Goal: Task Accomplishment & Management: Complete application form

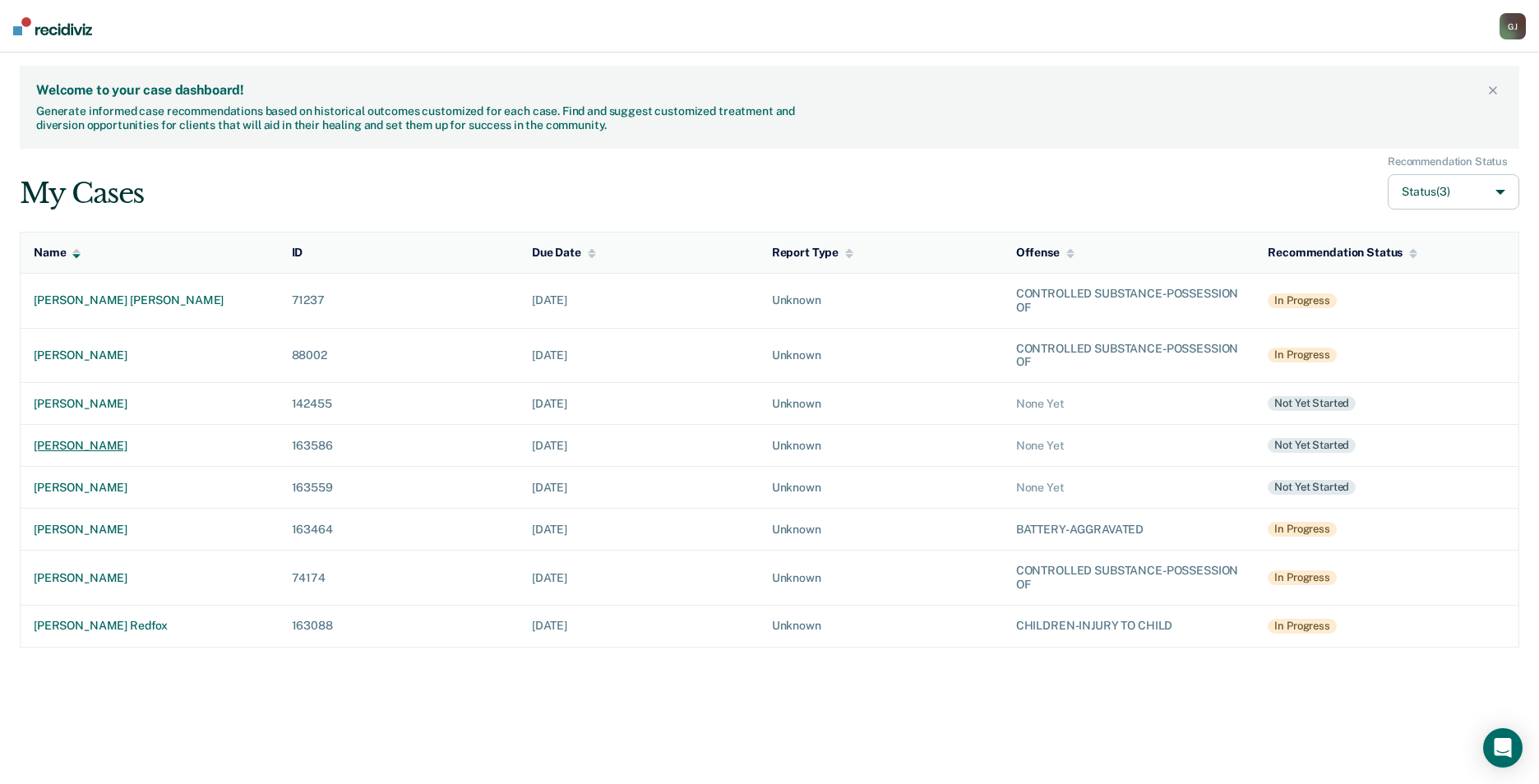
click at [80, 442] on div "[PERSON_NAME]" at bounding box center [149, 446] width 231 height 14
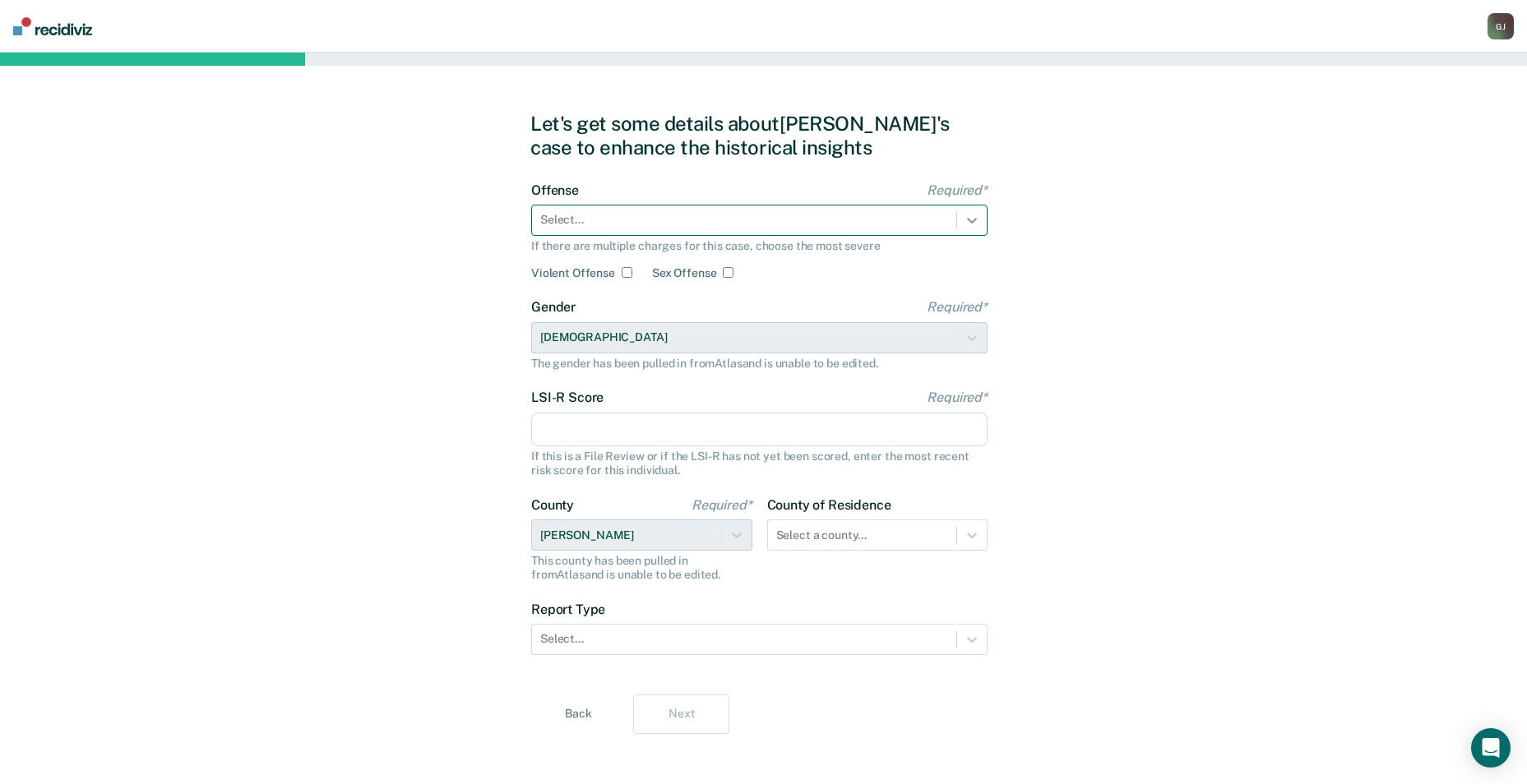
click at [971, 217] on icon at bounding box center [971, 219] width 17 height 17
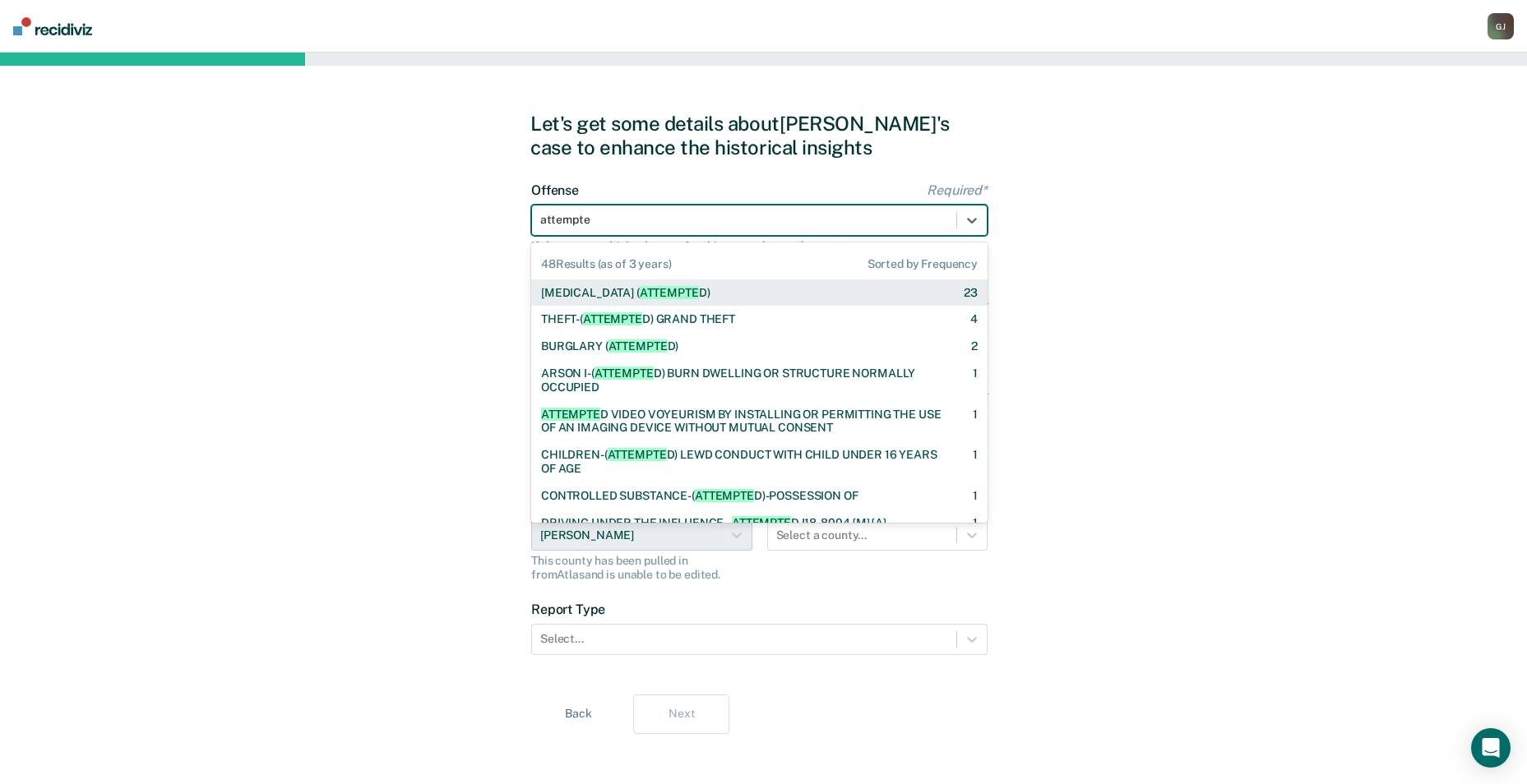
type input "attempted"
click at [860, 285] on div "[MEDICAL_DATA] ( ATTEMPTED ) 23" at bounding box center [759, 293] width 456 height 27
checkbox input "true"
click at [860, 285] on form "Offense Required* 48 results available for search term attempted. Use Up and Do…" at bounding box center [759, 429] width 456 height 492
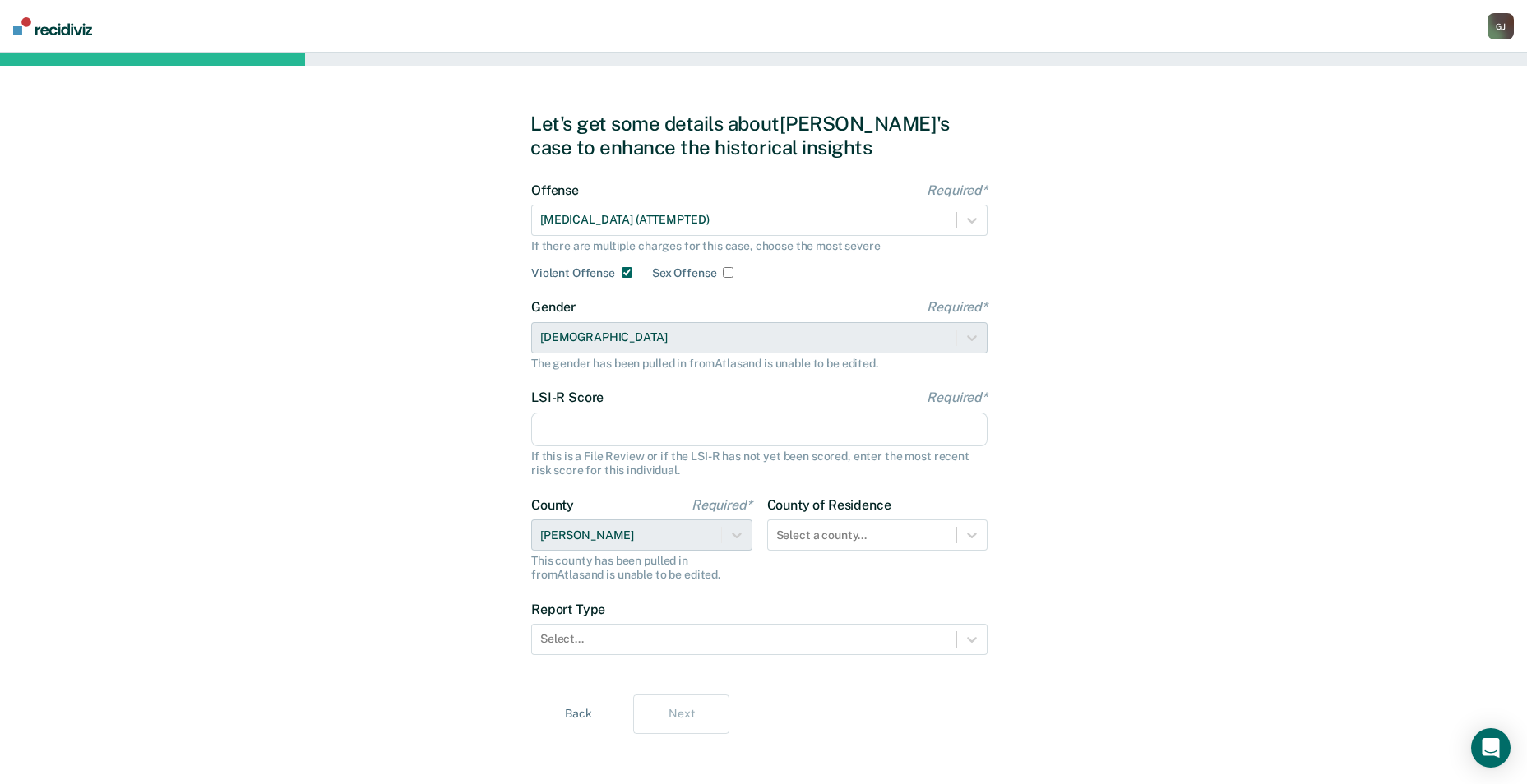
click at [610, 437] on input "LSI-R Score Required*" at bounding box center [759, 429] width 456 height 35
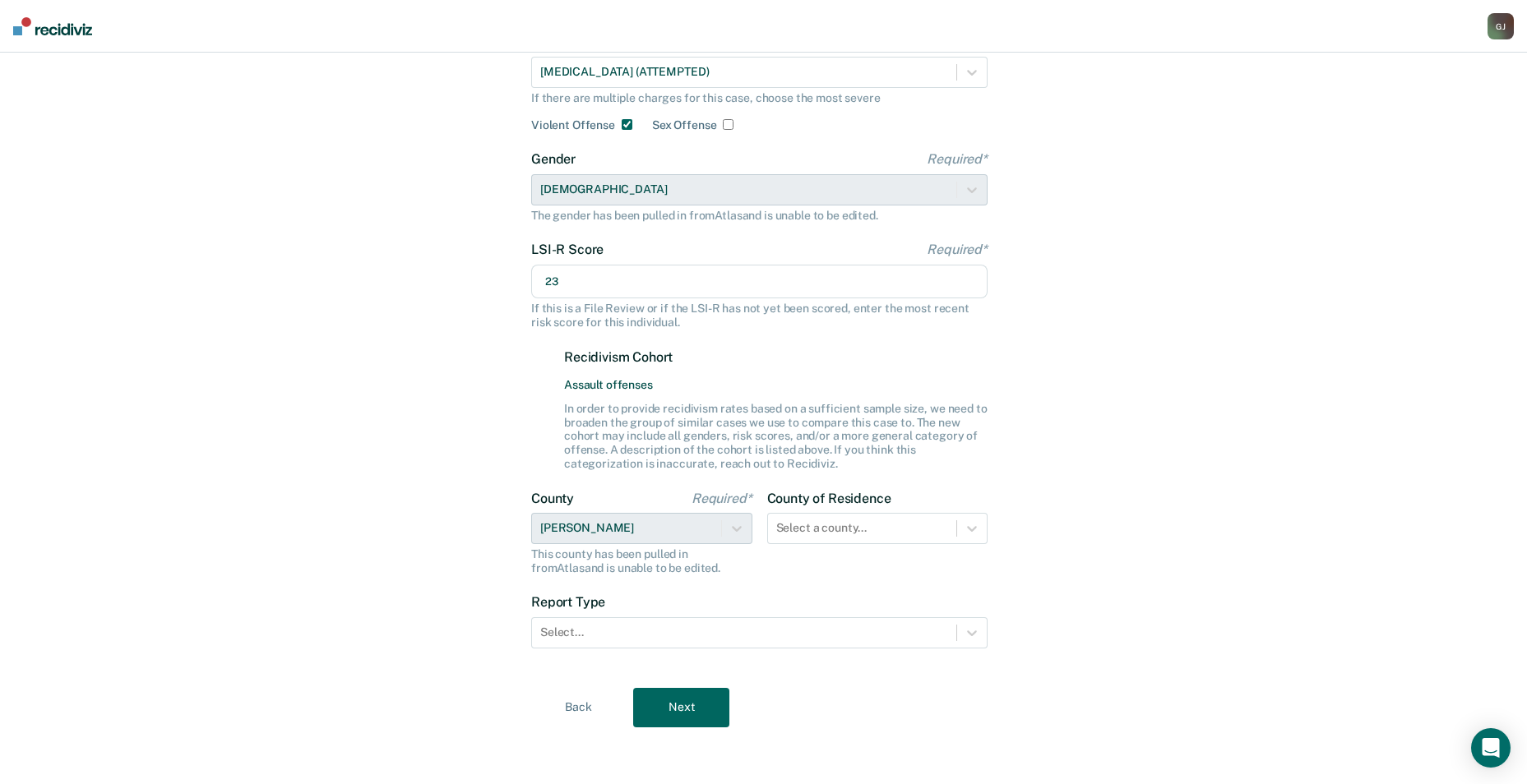
scroll to position [150, 0]
type input "23"
click at [958, 529] on div at bounding box center [972, 526] width 30 height 30
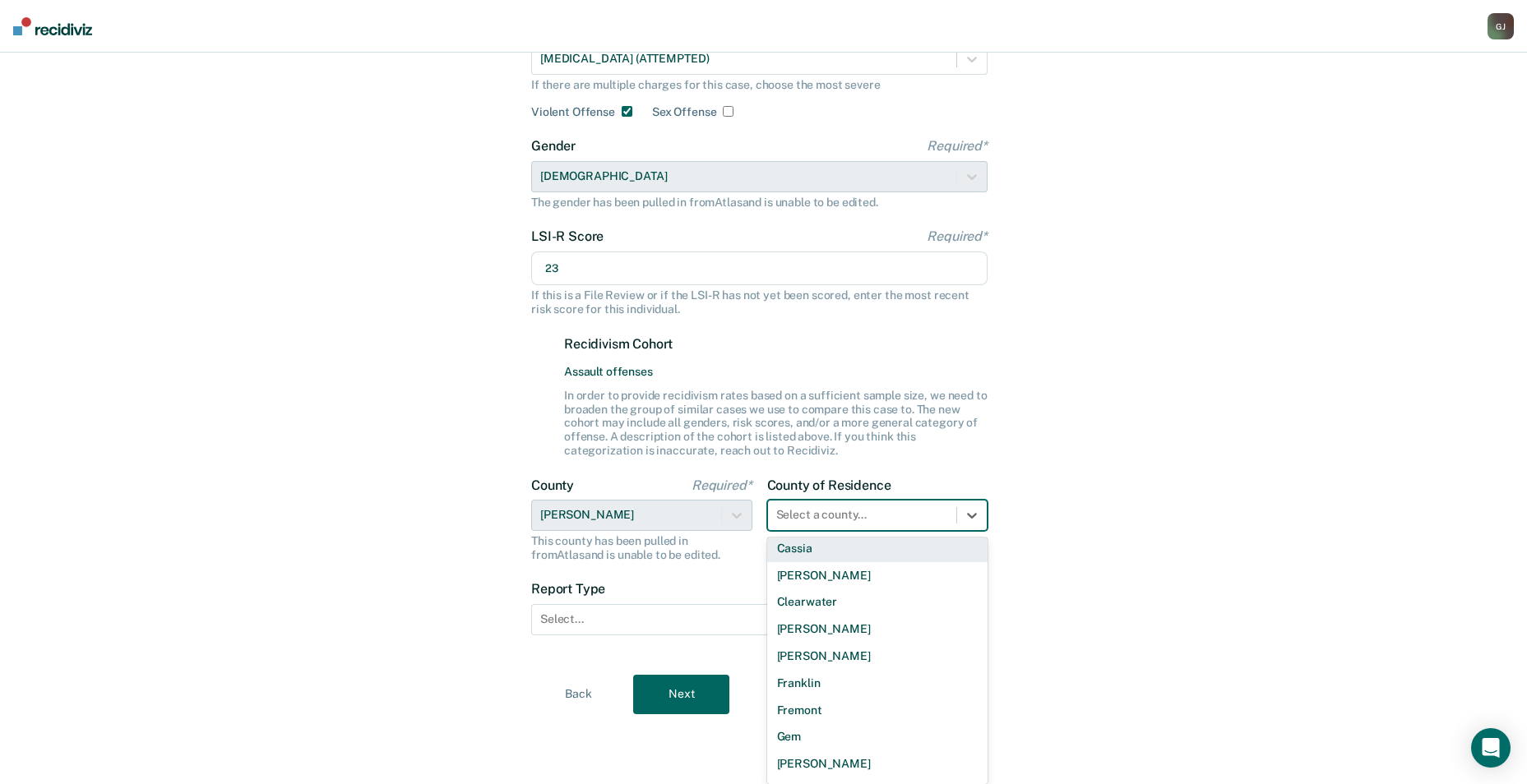
scroll to position [411, 0]
click at [861, 652] on div "[PERSON_NAME]" at bounding box center [878, 654] width 222 height 27
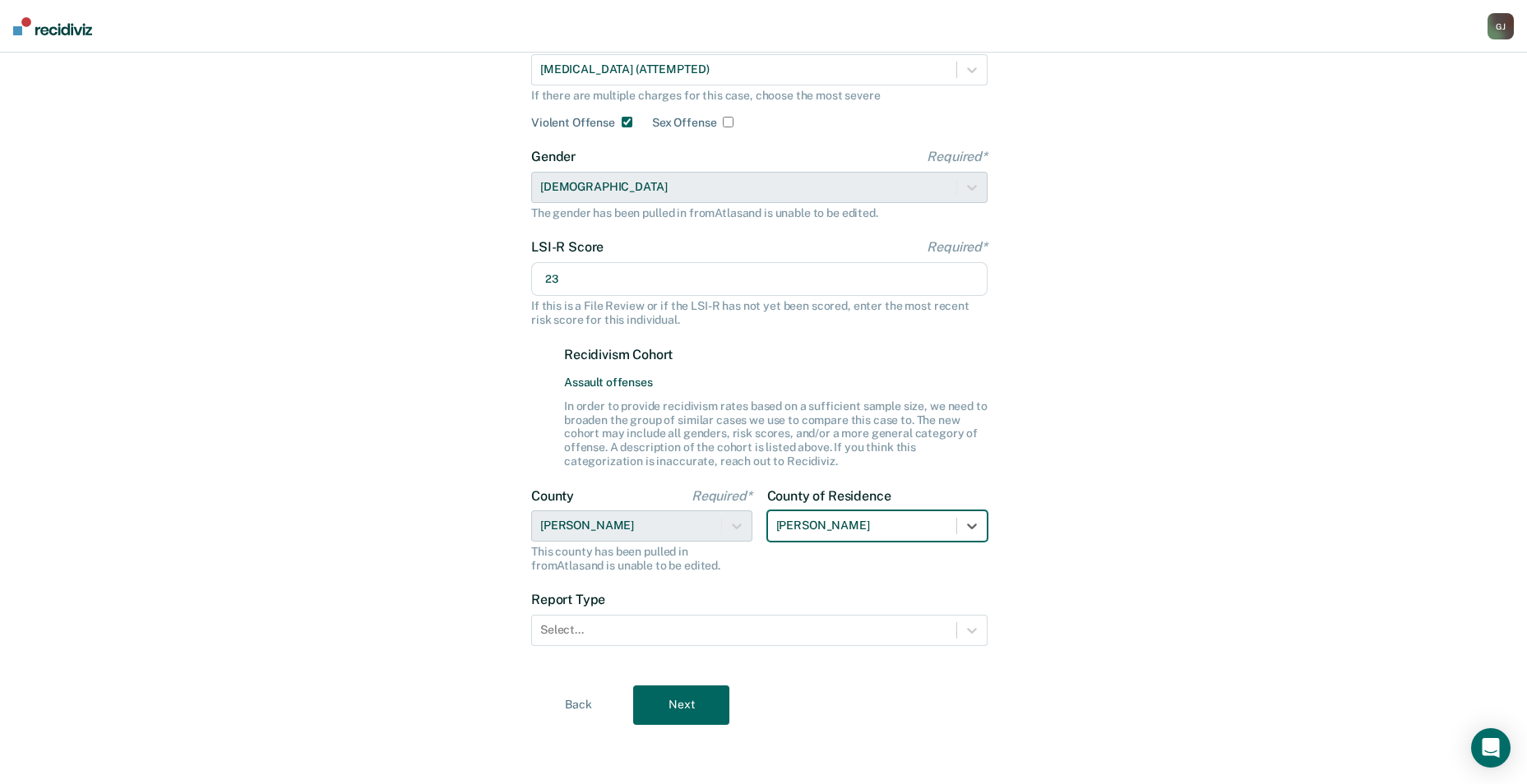
scroll to position [150, 0]
click at [1250, 479] on div "Let's get some details about [PERSON_NAME]'s case to enhance the historical ins…" at bounding box center [764, 343] width 1527 height 882
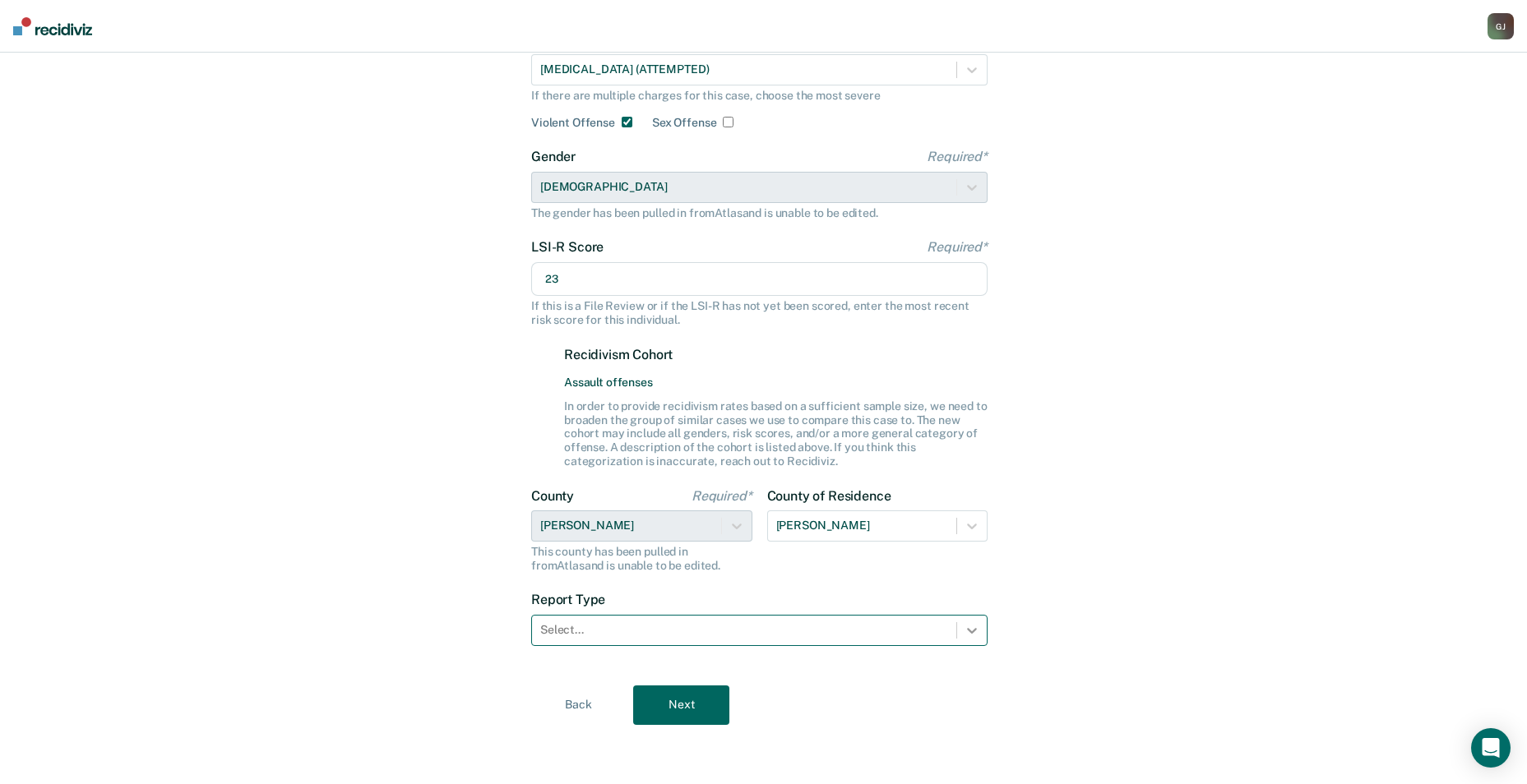
click at [972, 639] on div at bounding box center [972, 631] width 30 height 30
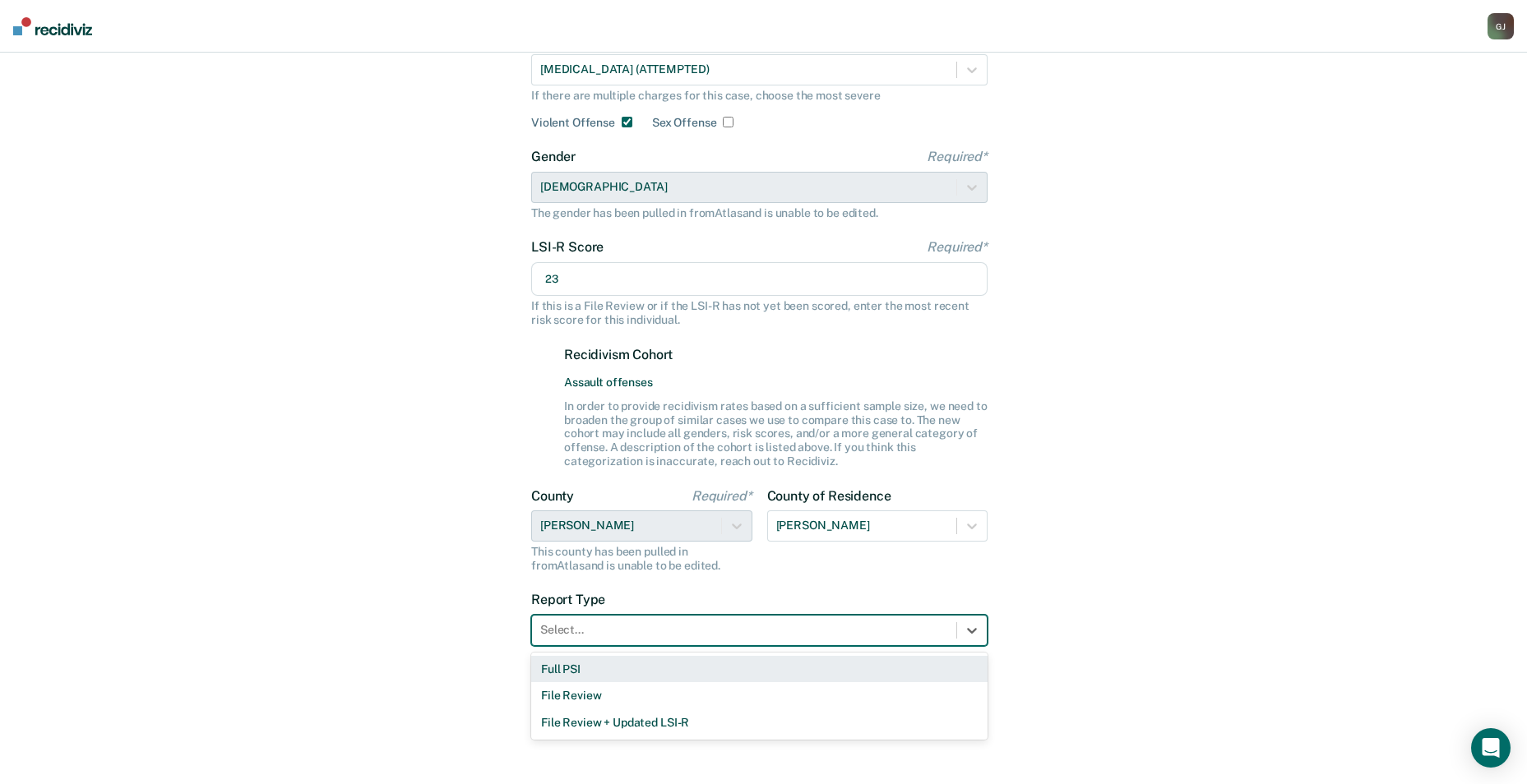
click at [833, 670] on div "Full PSI" at bounding box center [759, 668] width 456 height 27
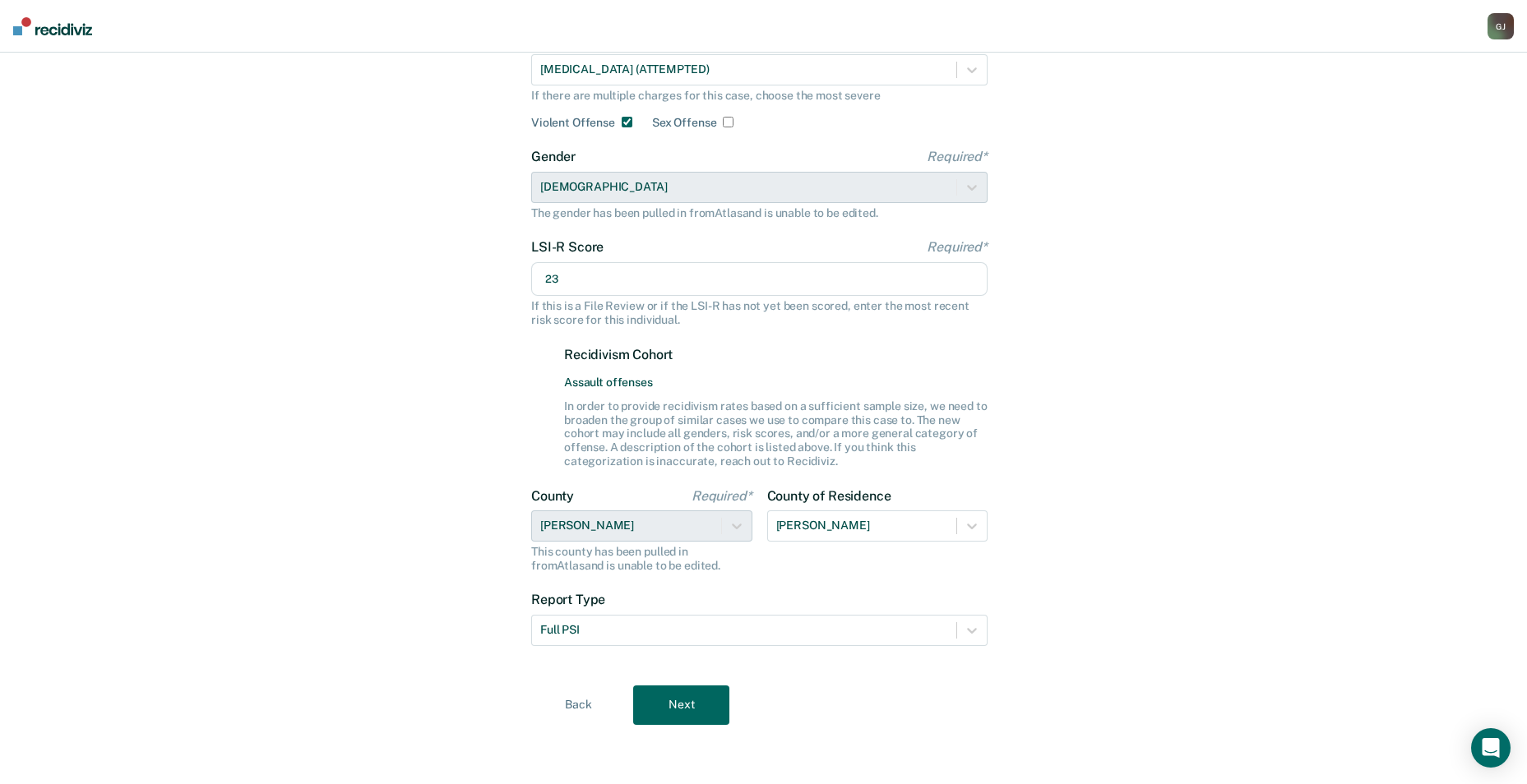
click at [685, 696] on button "Next" at bounding box center [680, 705] width 96 height 40
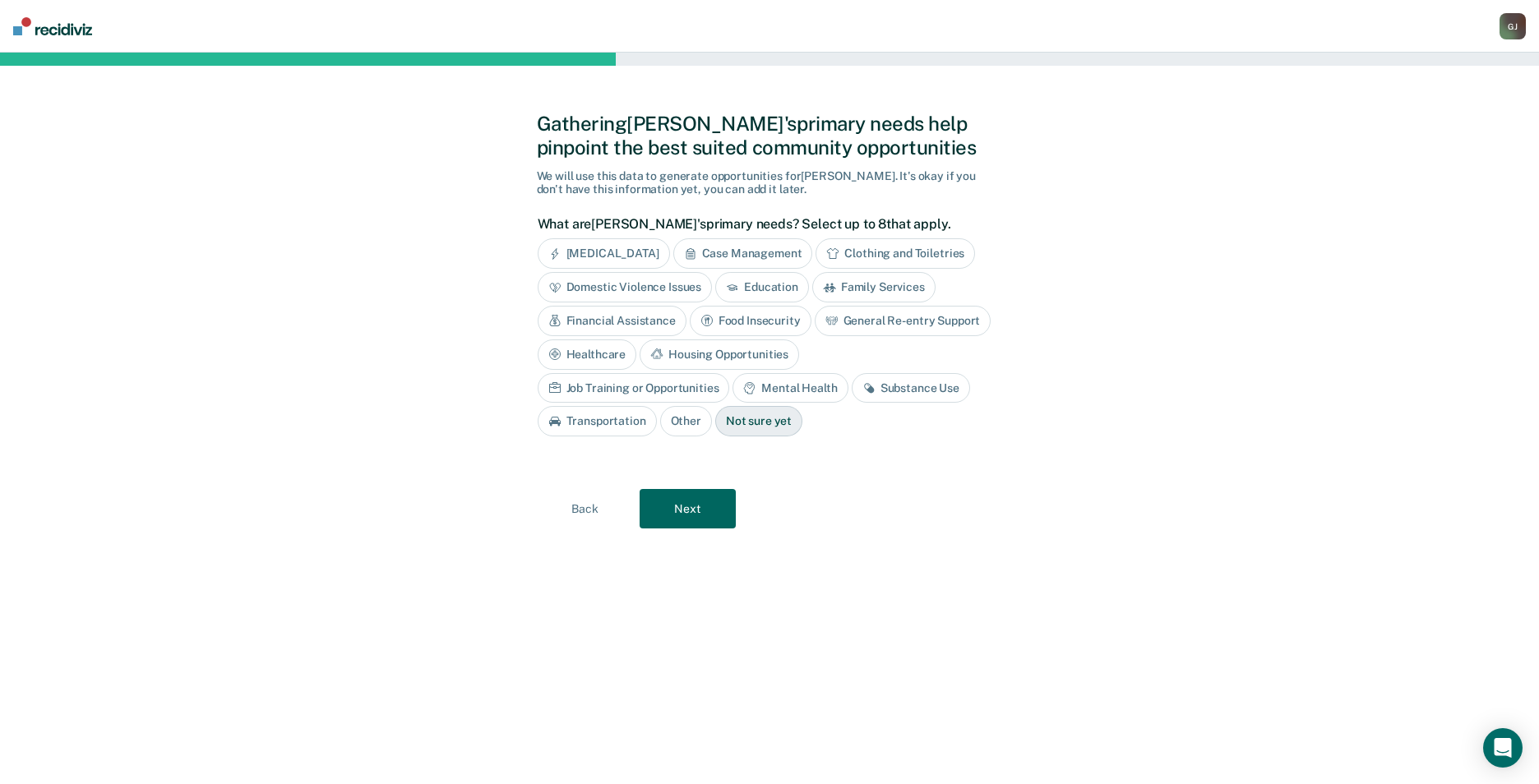
click at [665, 282] on div "Domestic Violence Issues" at bounding box center [625, 287] width 175 height 31
click at [706, 514] on button "Next" at bounding box center [687, 509] width 96 height 40
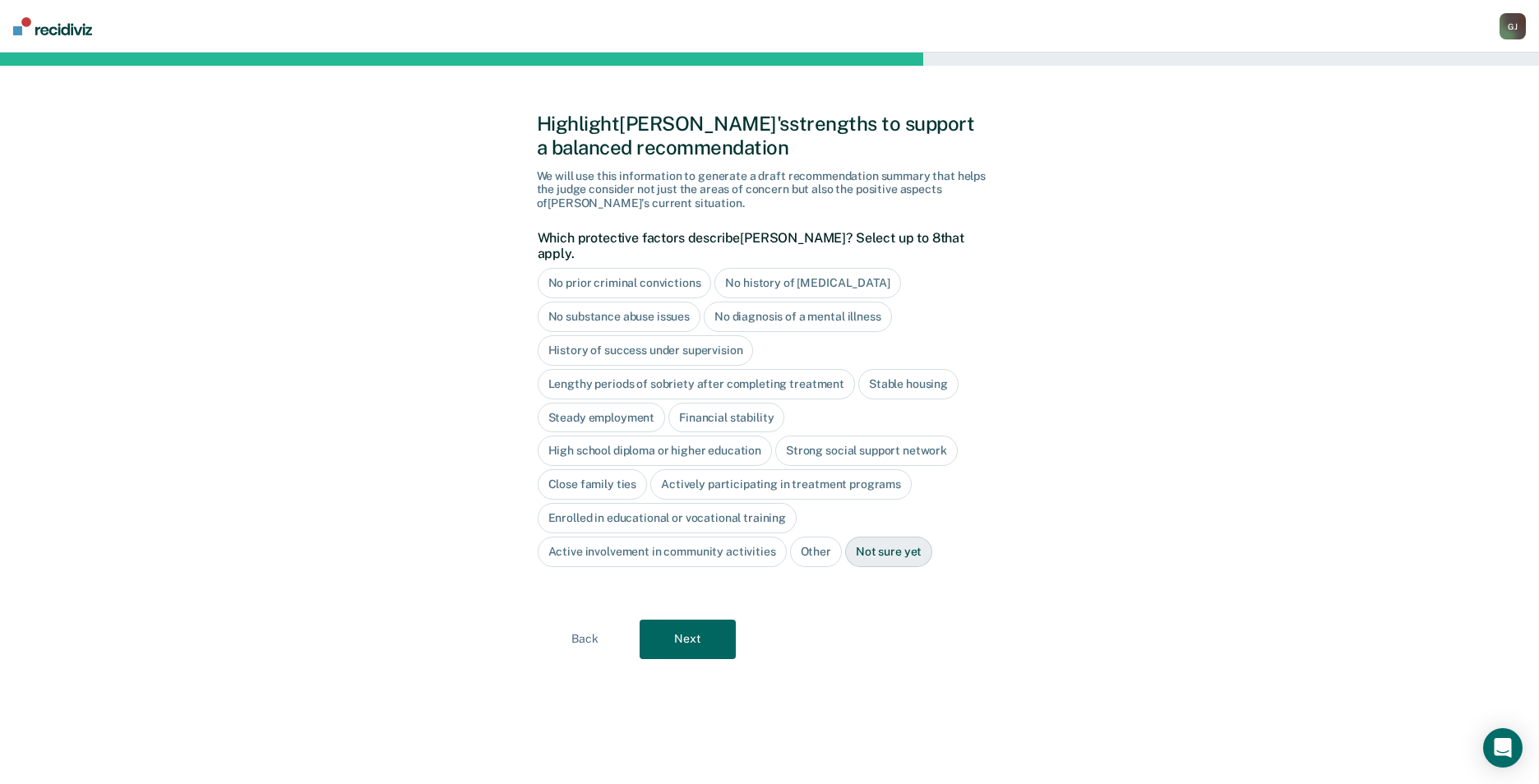
click at [597, 476] on div "Close family ties" at bounding box center [592, 484] width 110 height 31
click at [719, 621] on button "Next" at bounding box center [687, 640] width 96 height 40
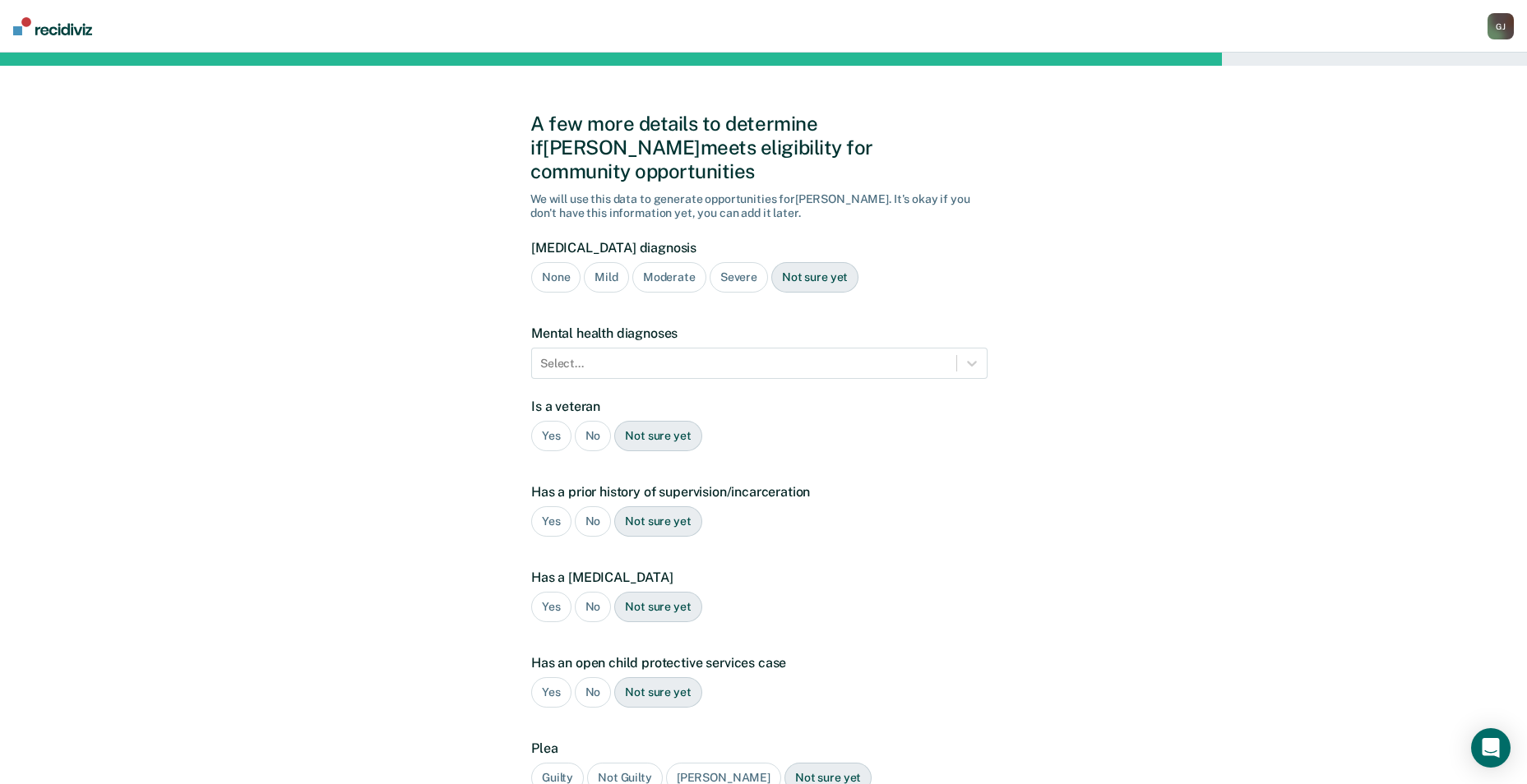
click at [817, 262] on div "Not sure yet" at bounding box center [815, 277] width 87 height 31
click at [880, 355] on div at bounding box center [744, 363] width 407 height 17
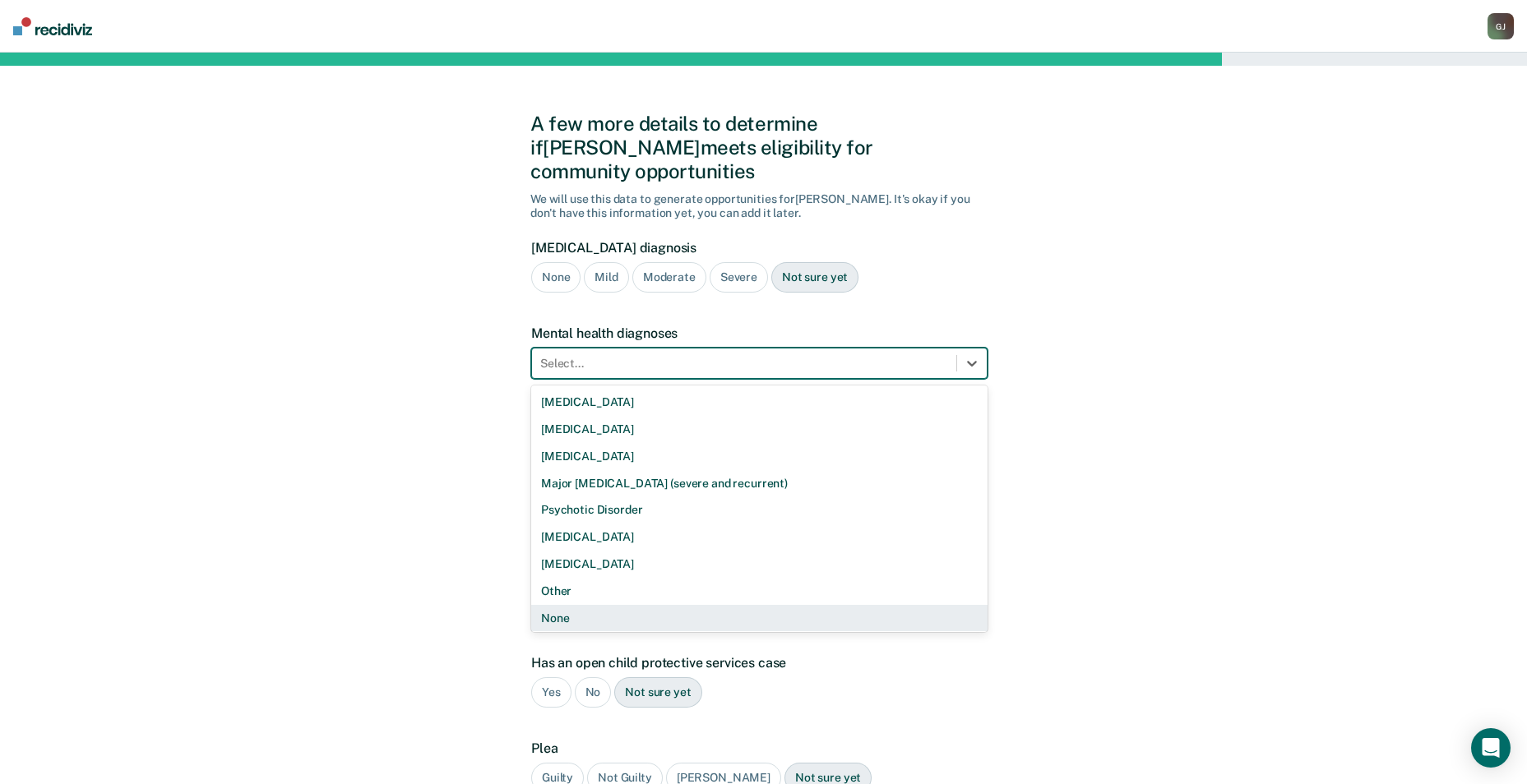
click at [688, 605] on div "None" at bounding box center [759, 618] width 456 height 27
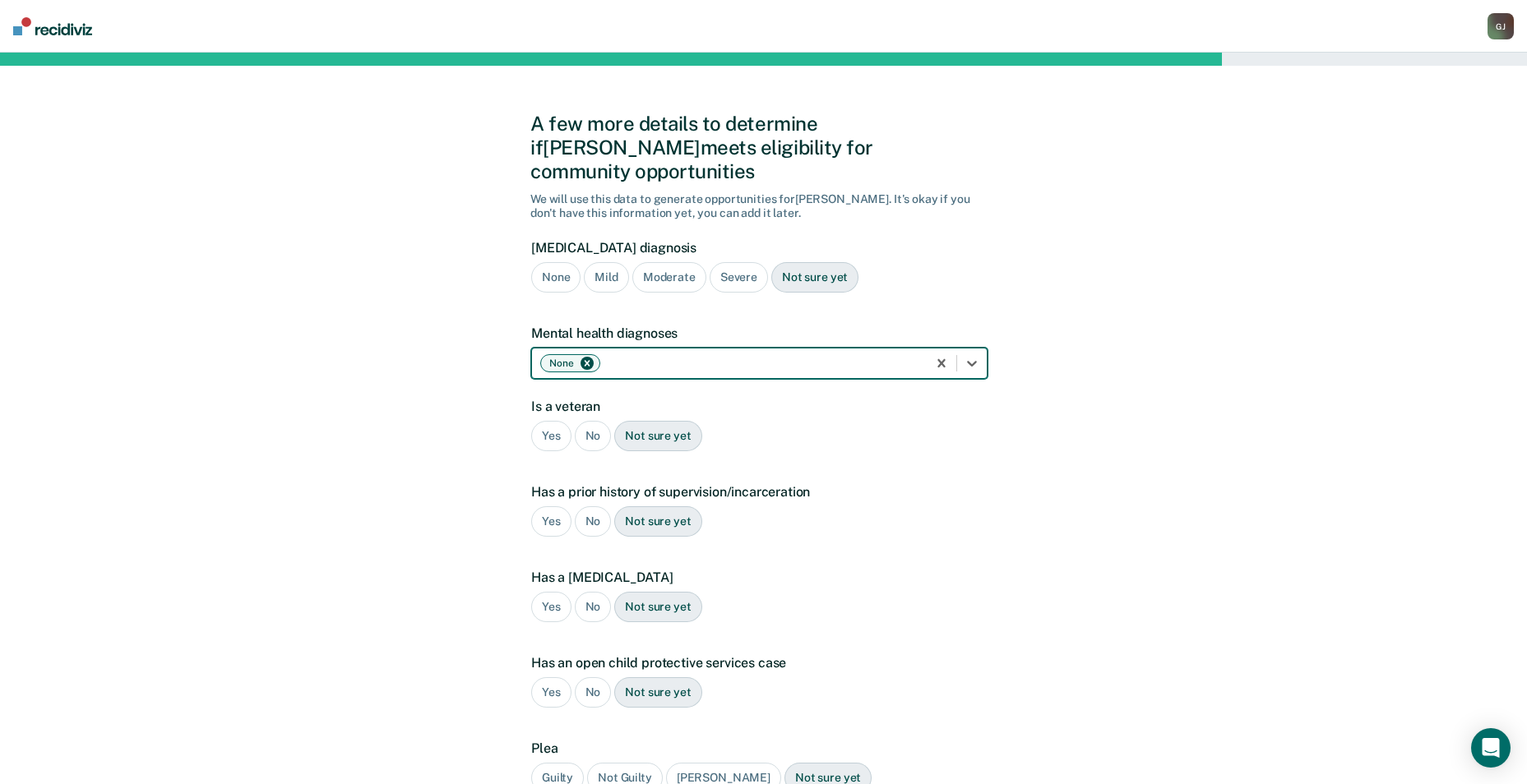
click at [590, 421] on div "No" at bounding box center [592, 436] width 37 height 31
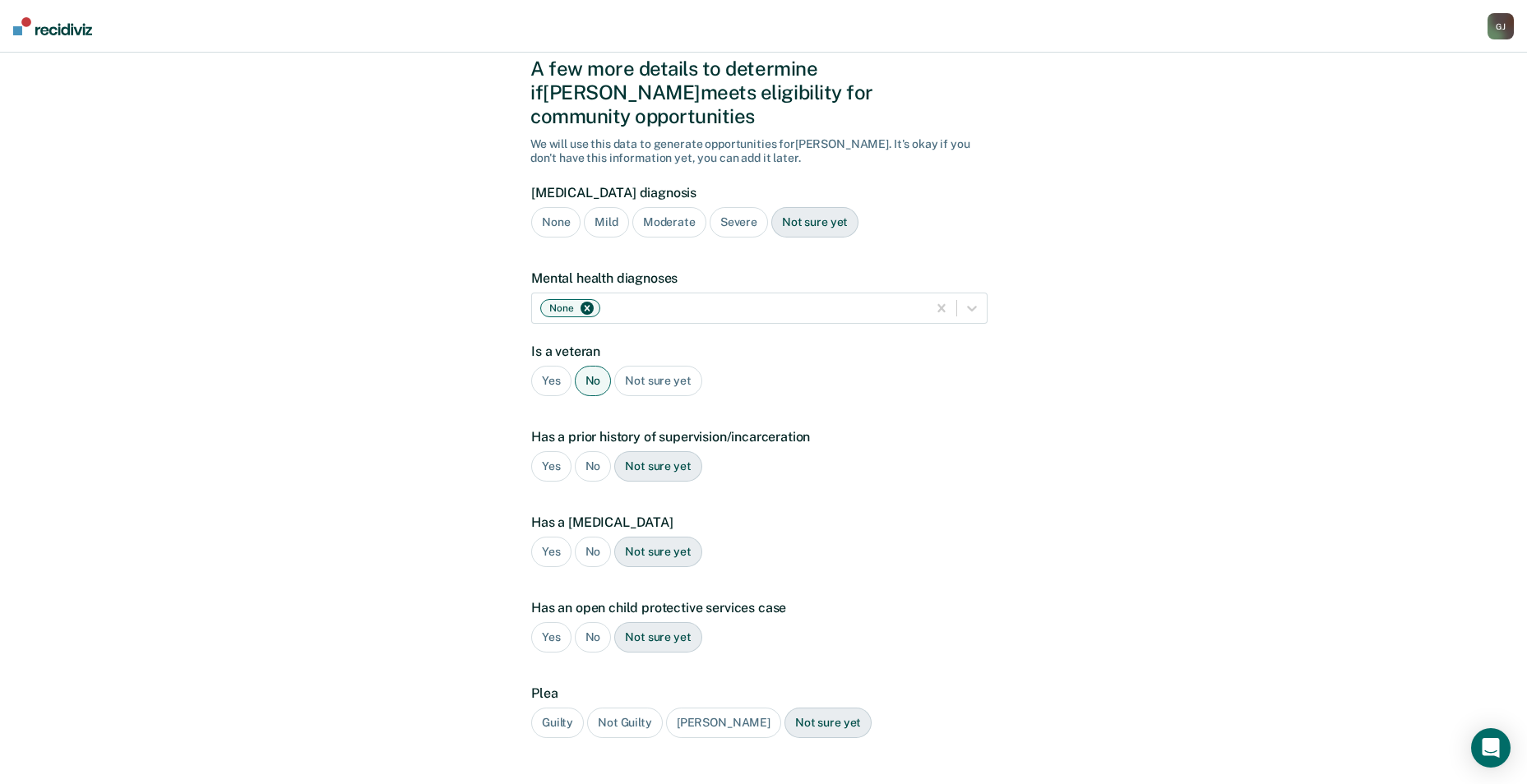
scroll to position [82, 0]
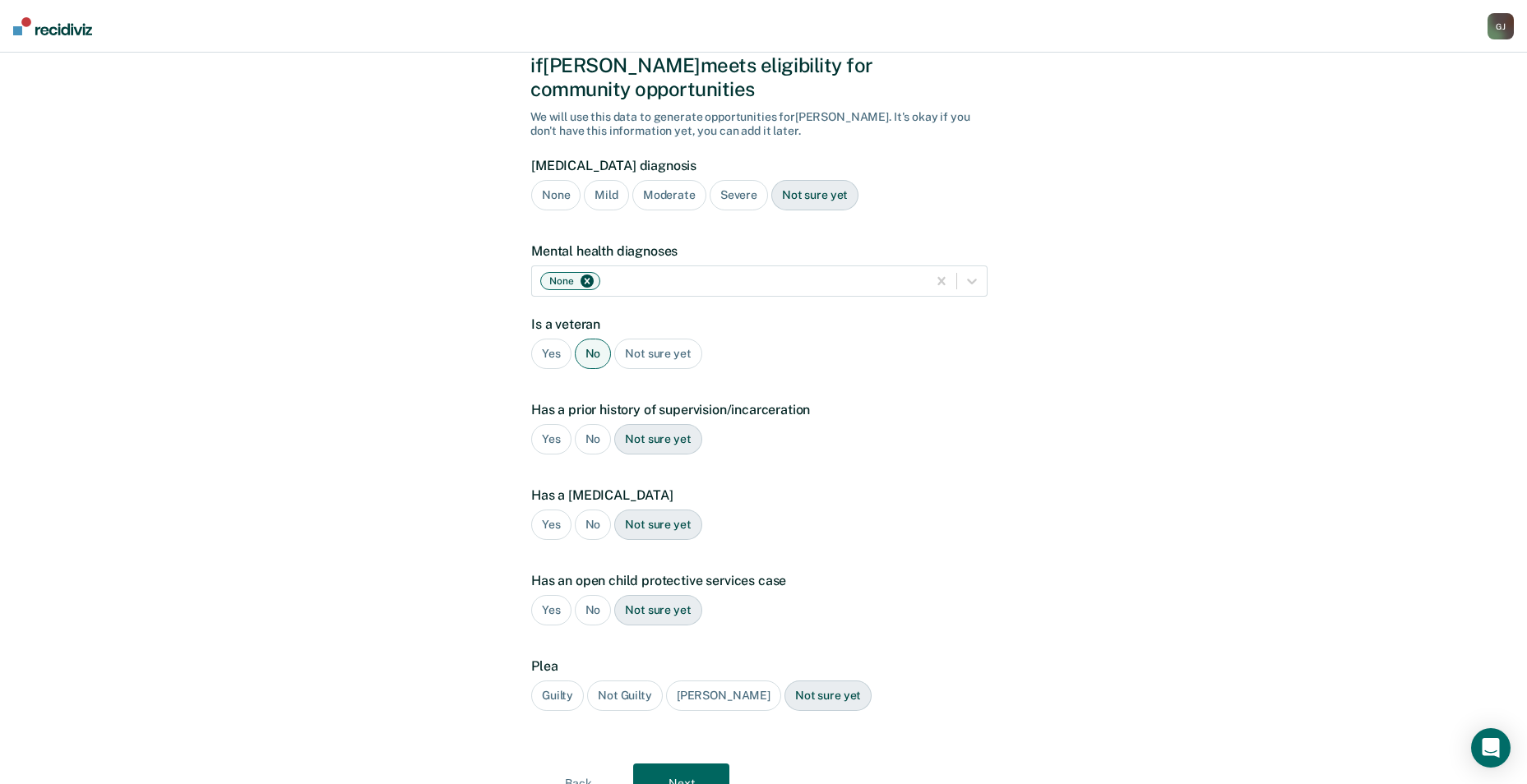
click at [540, 424] on div "Yes" at bounding box center [551, 439] width 41 height 31
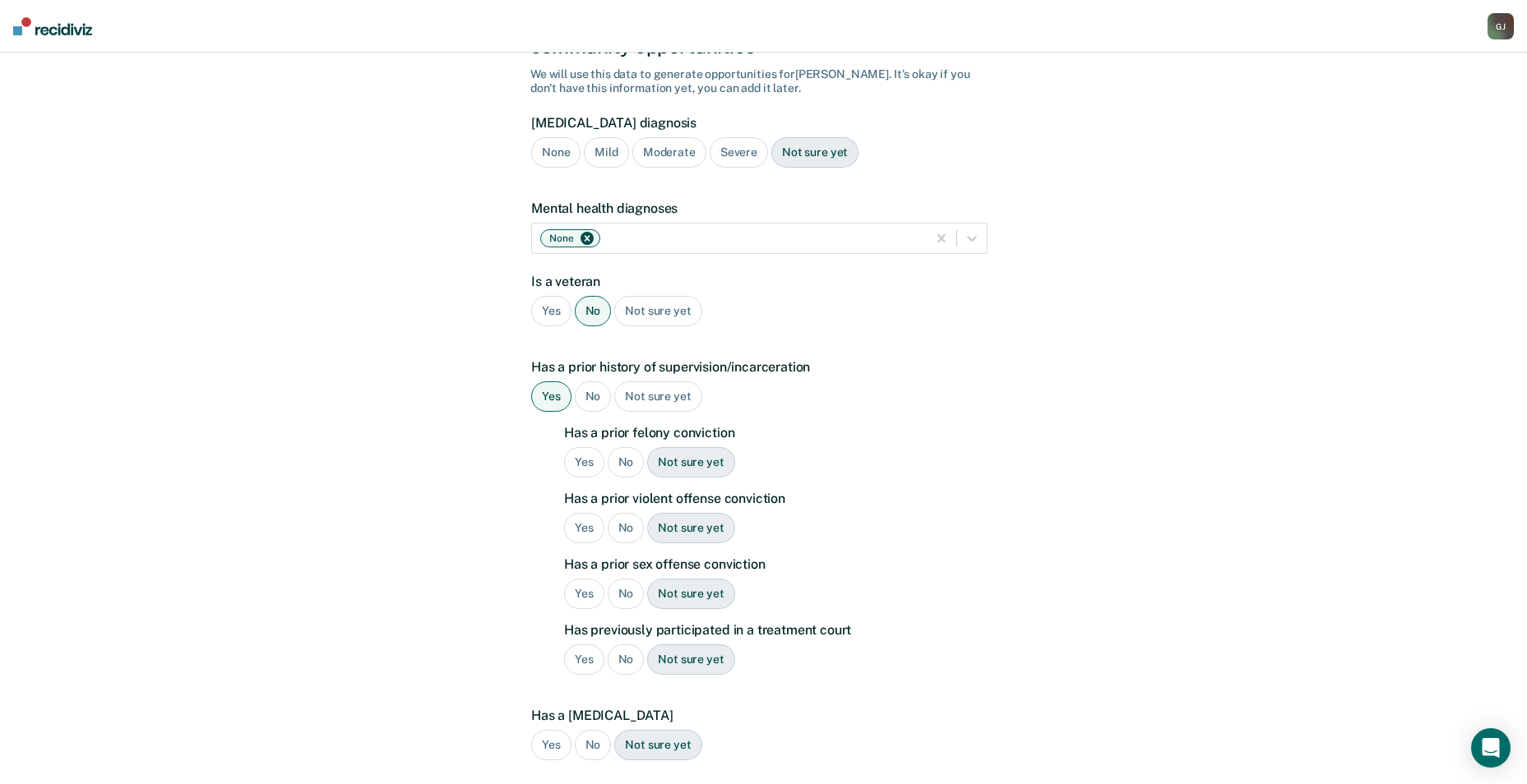
scroll to position [164, 0]
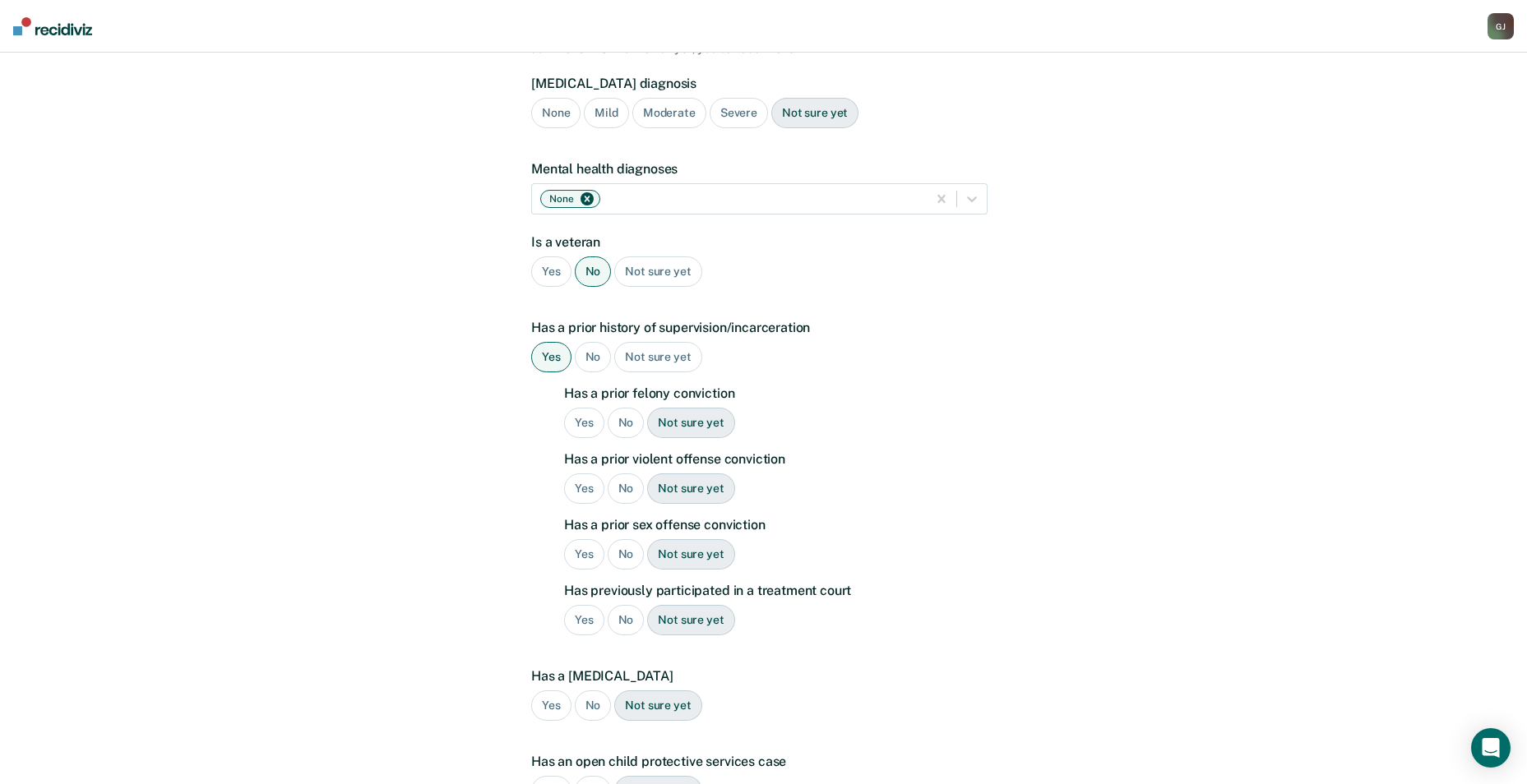
click at [617, 407] on div "No" at bounding box center [625, 422] width 37 height 31
click at [631, 474] on div "No" at bounding box center [625, 488] width 37 height 31
click at [626, 539] on div "No" at bounding box center [625, 554] width 37 height 31
click at [618, 605] on div "No" at bounding box center [625, 620] width 37 height 31
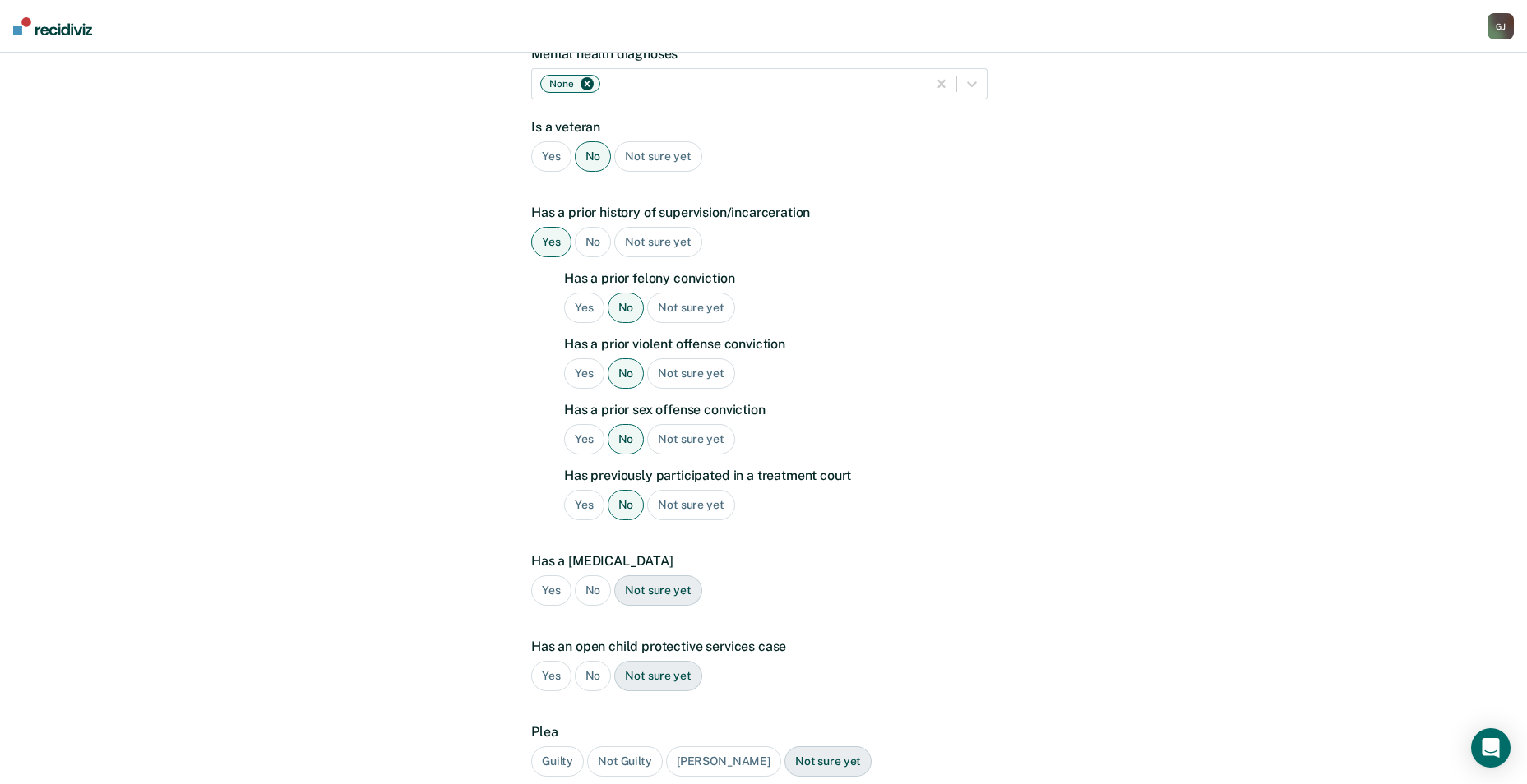
scroll to position [329, 0]
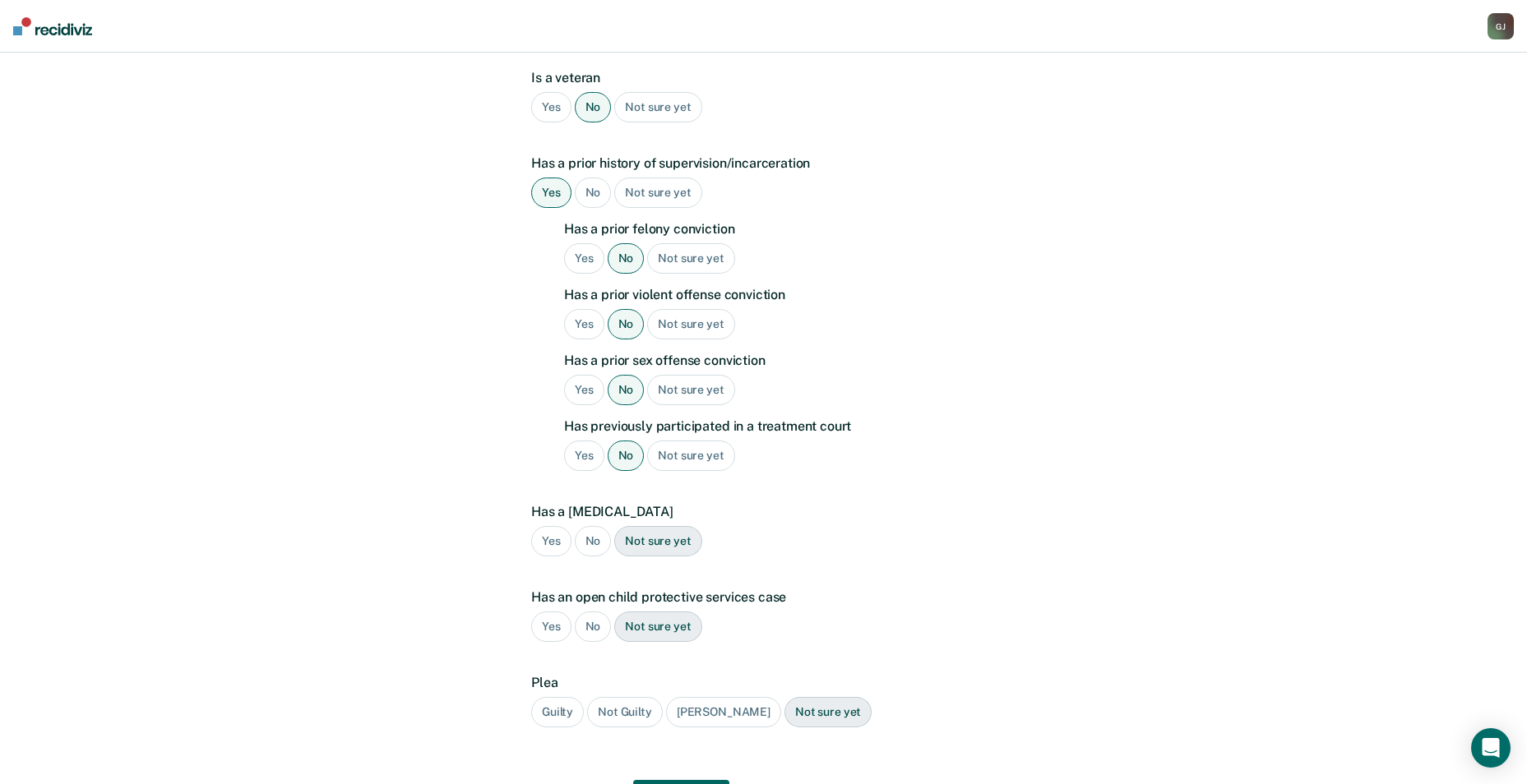
click at [597, 526] on div "No" at bounding box center [592, 541] width 37 height 31
click at [593, 612] on div "No" at bounding box center [592, 627] width 37 height 31
click at [726, 697] on div "[PERSON_NAME]" at bounding box center [723, 712] width 115 height 31
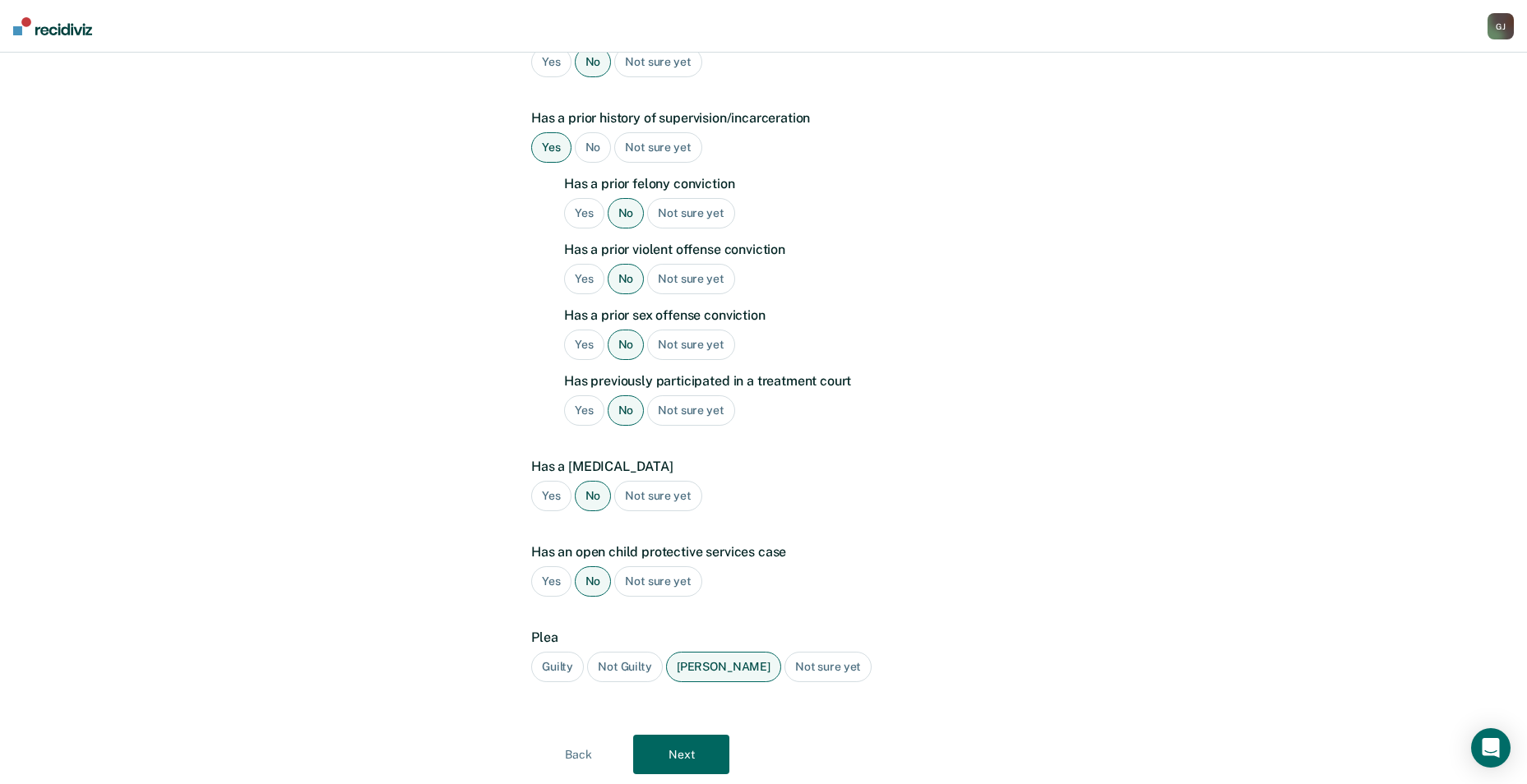
scroll to position [399, 0]
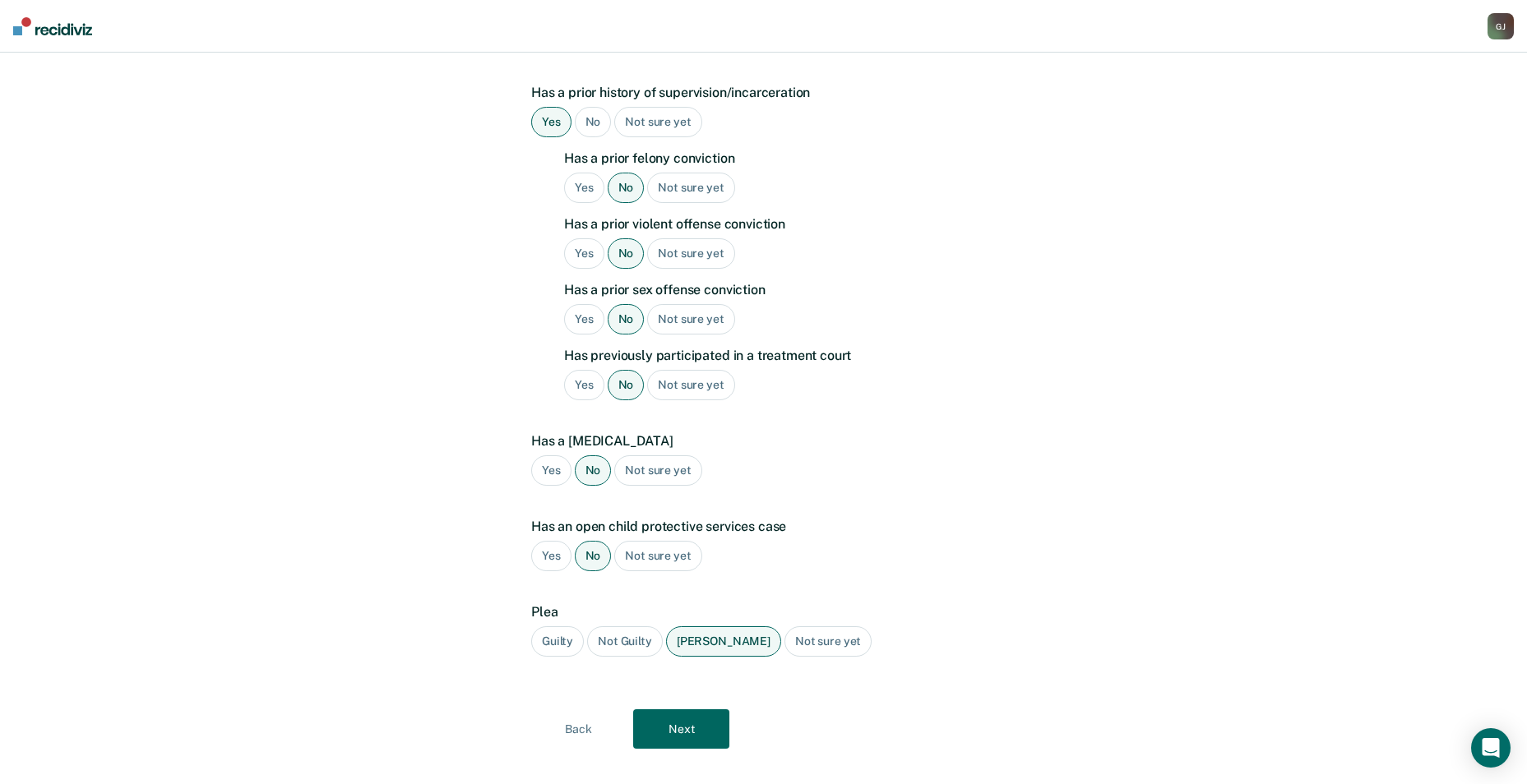
click at [694, 709] on button "Next" at bounding box center [680, 729] width 96 height 40
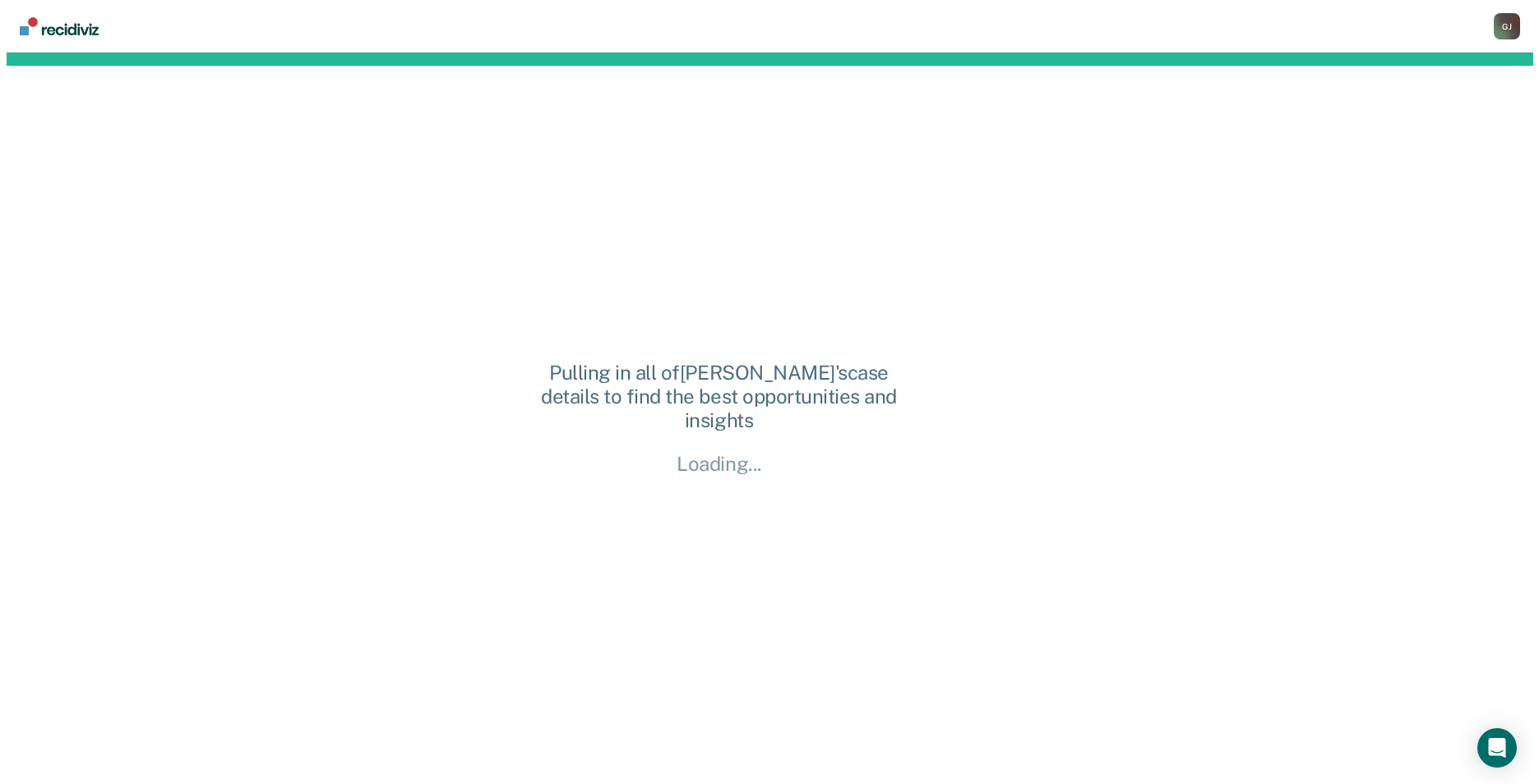
scroll to position [0, 0]
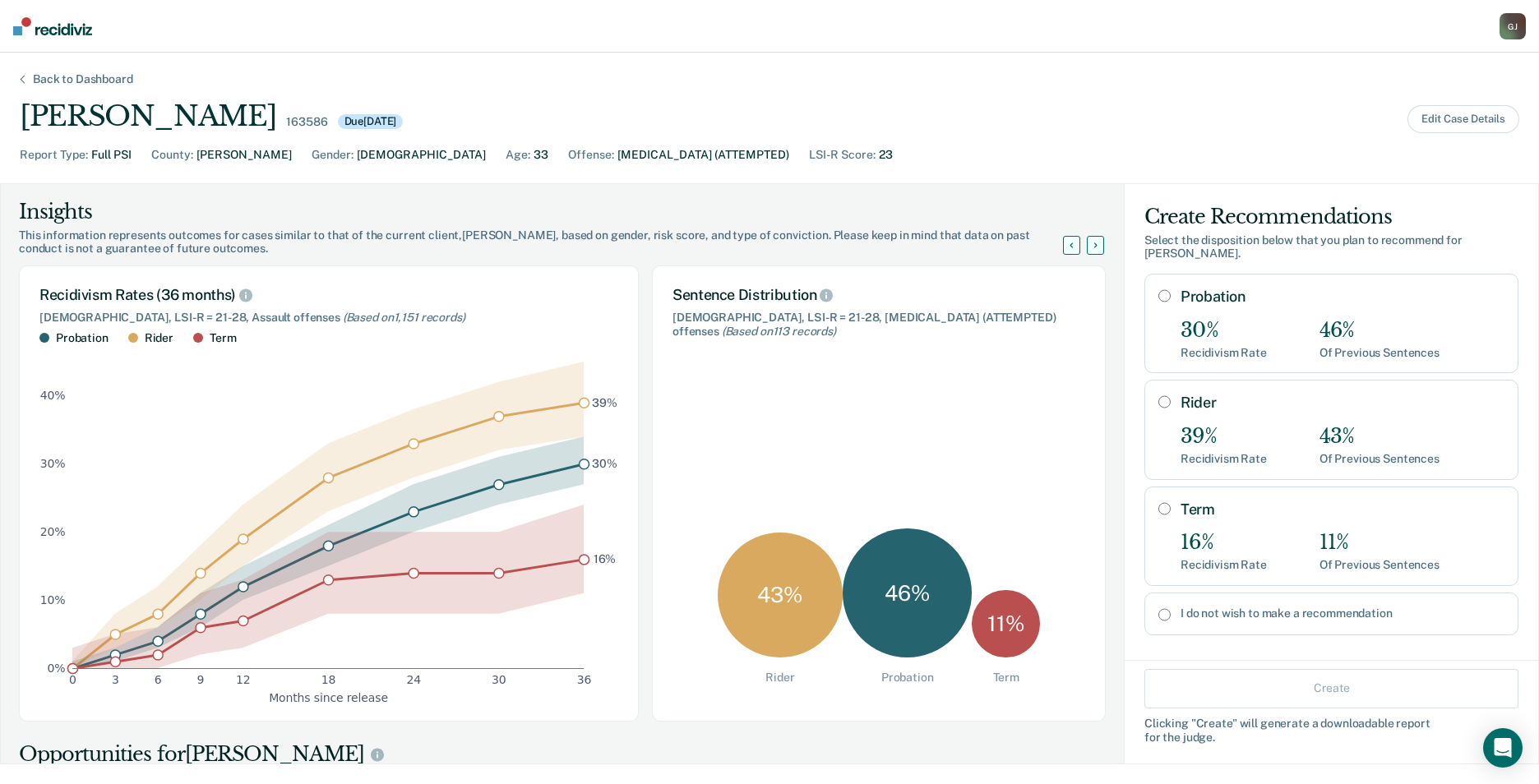
click at [1158, 395] on input "Rider" at bounding box center [1164, 401] width 12 height 13
radio input "true"
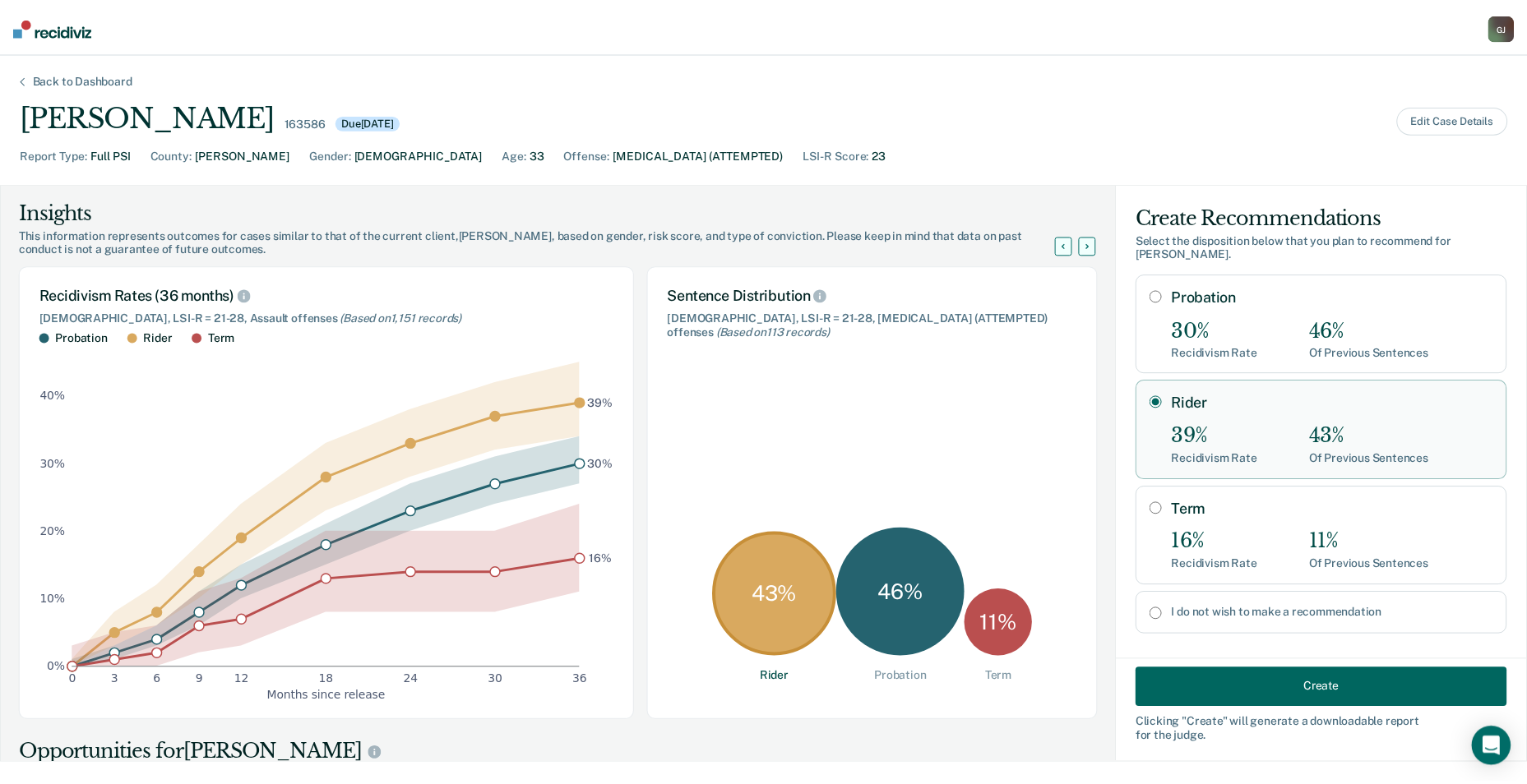
scroll to position [3, 0]
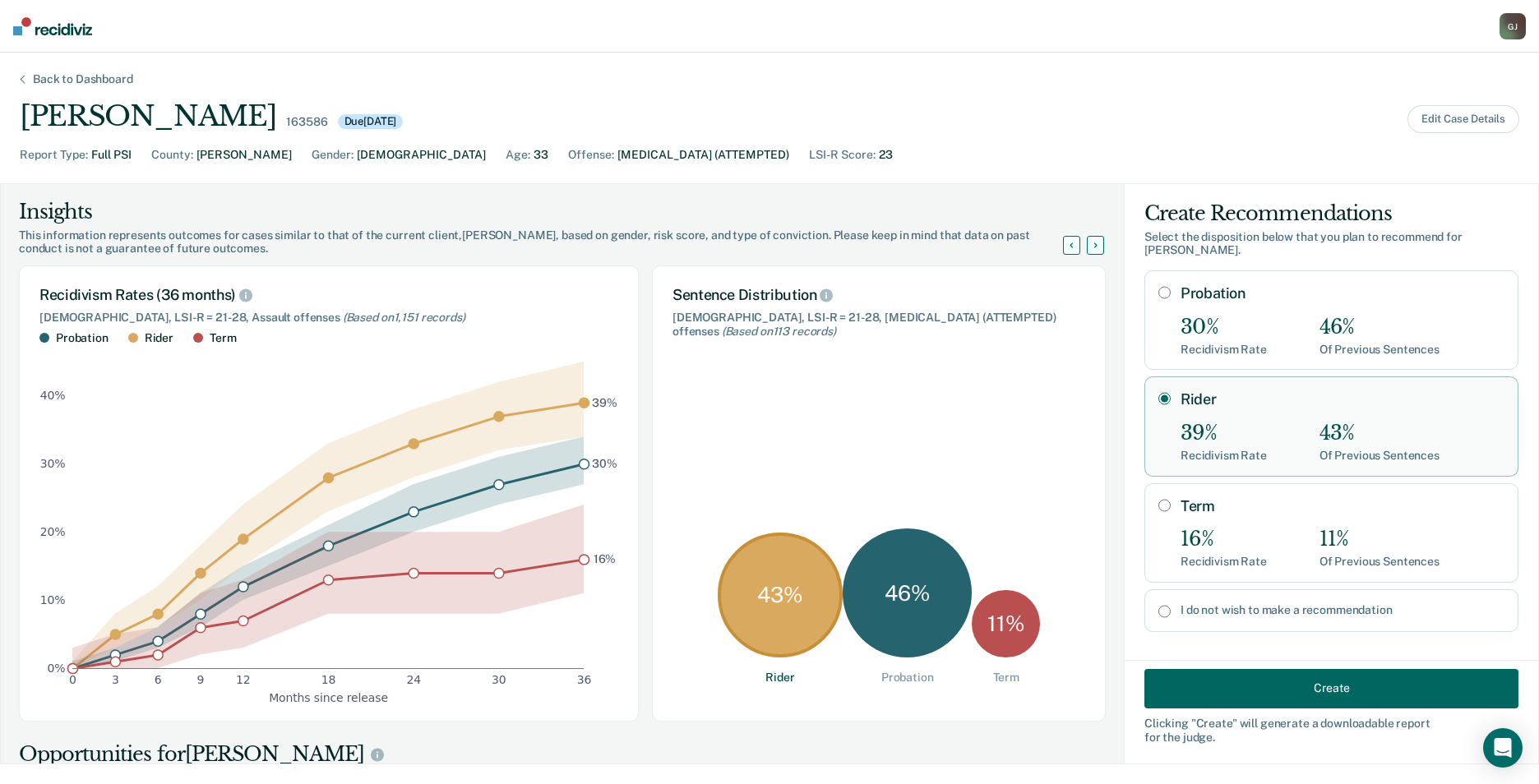
click at [1314, 677] on button "Create" at bounding box center [1331, 688] width 374 height 40
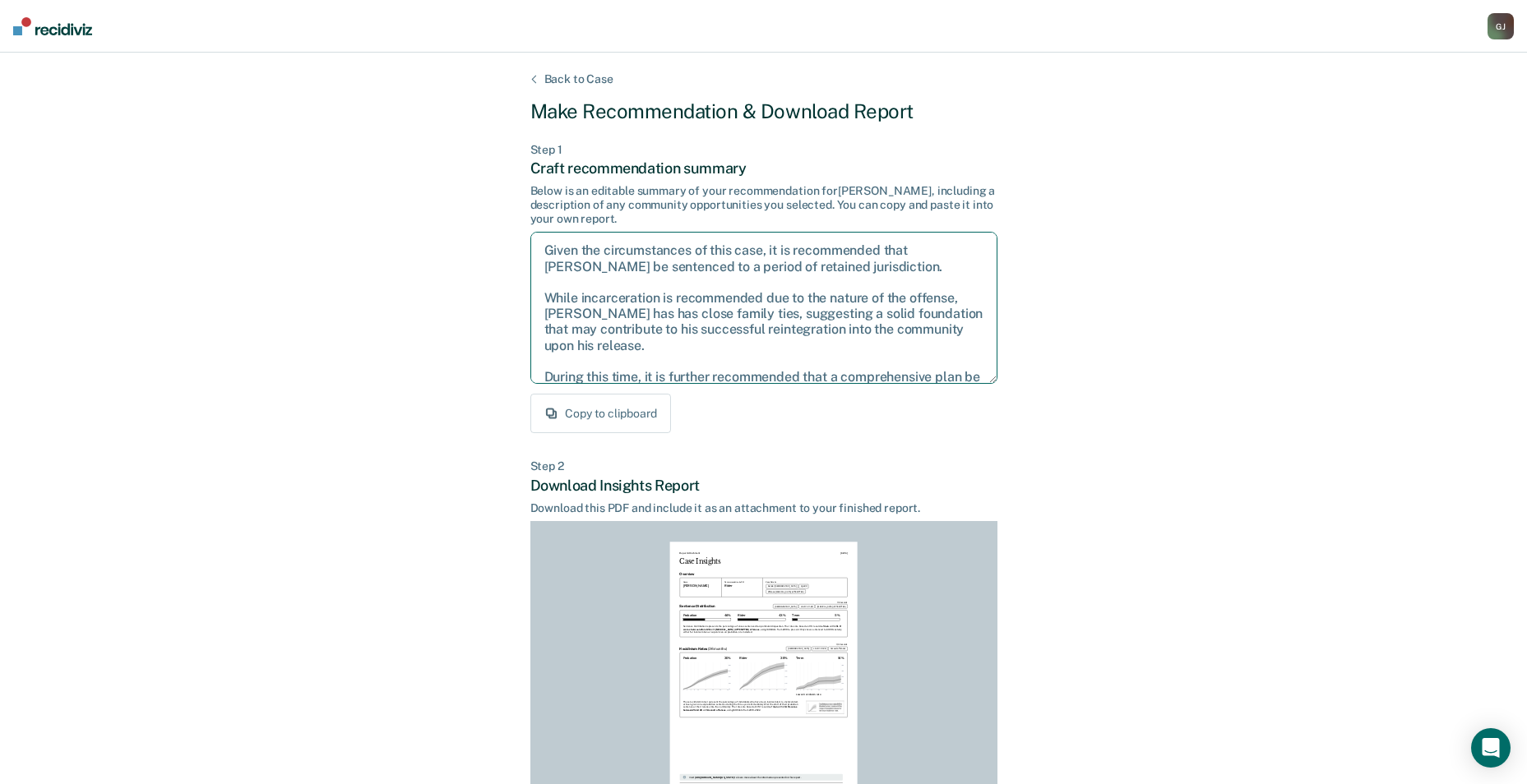
scroll to position [58, 0]
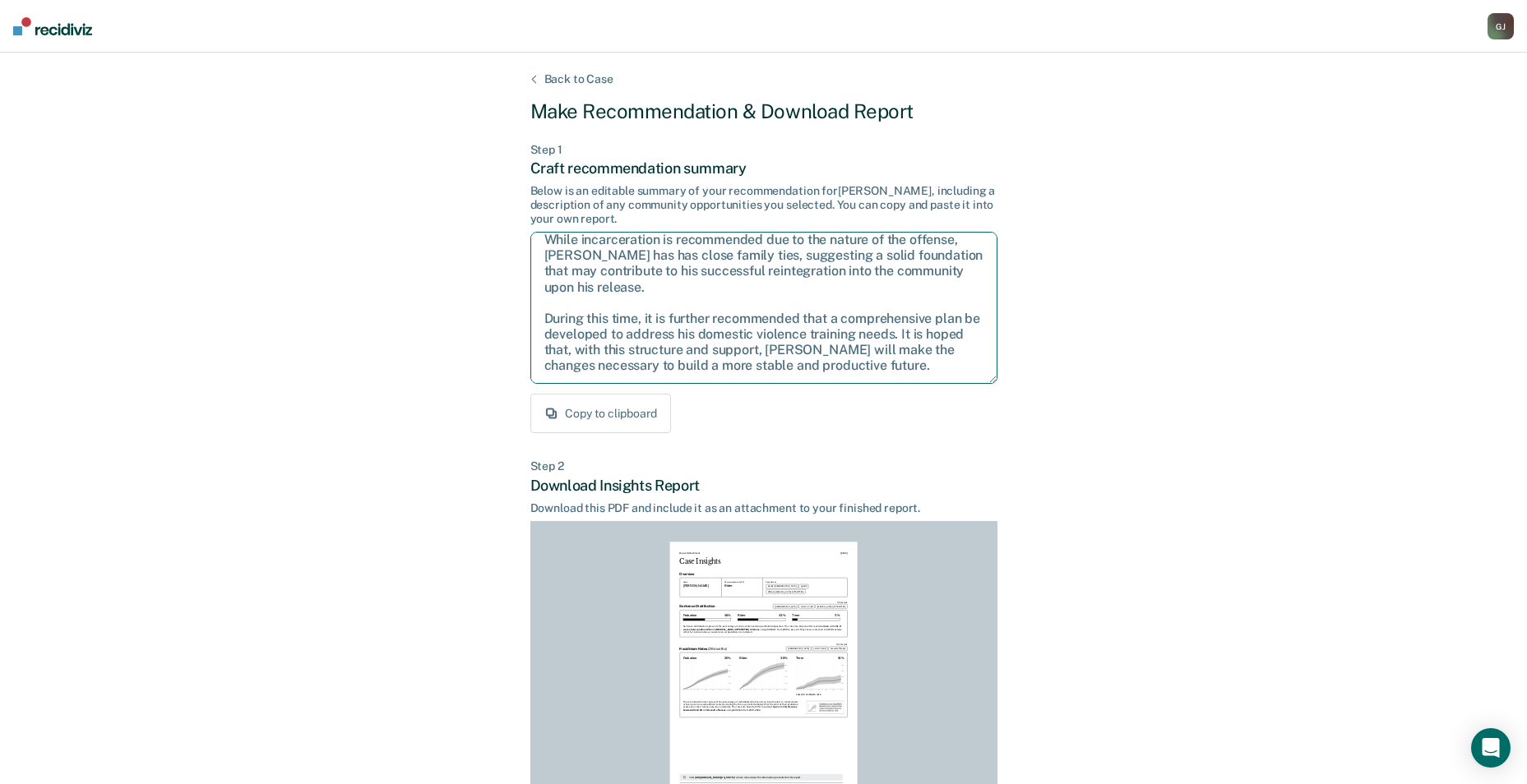
drag, startPoint x: 540, startPoint y: 249, endPoint x: 957, endPoint y: 381, distance: 437.4
click at [957, 381] on textarea "Given the circumstances of this case, it is recommended that [PERSON_NAME] be s…" at bounding box center [764, 307] width 467 height 152
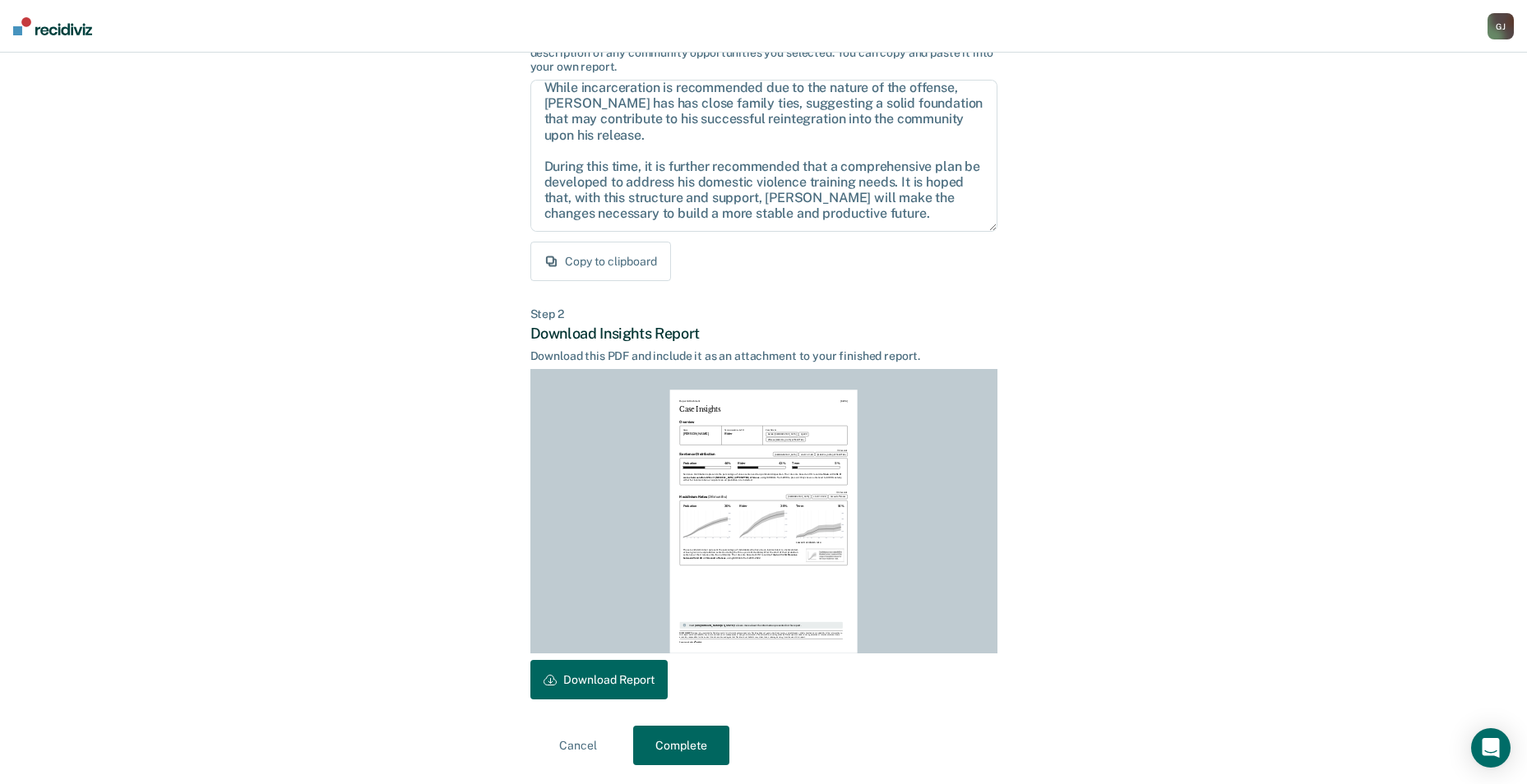
scroll to position [153, 0]
click at [624, 675] on button "Download Report" at bounding box center [598, 679] width 137 height 40
click at [1510, 32] on div "[PERSON_NAME]" at bounding box center [1500, 26] width 27 height 27
click at [1436, 85] on link "Go to PSI Case Dashboard" at bounding box center [1431, 87] width 137 height 14
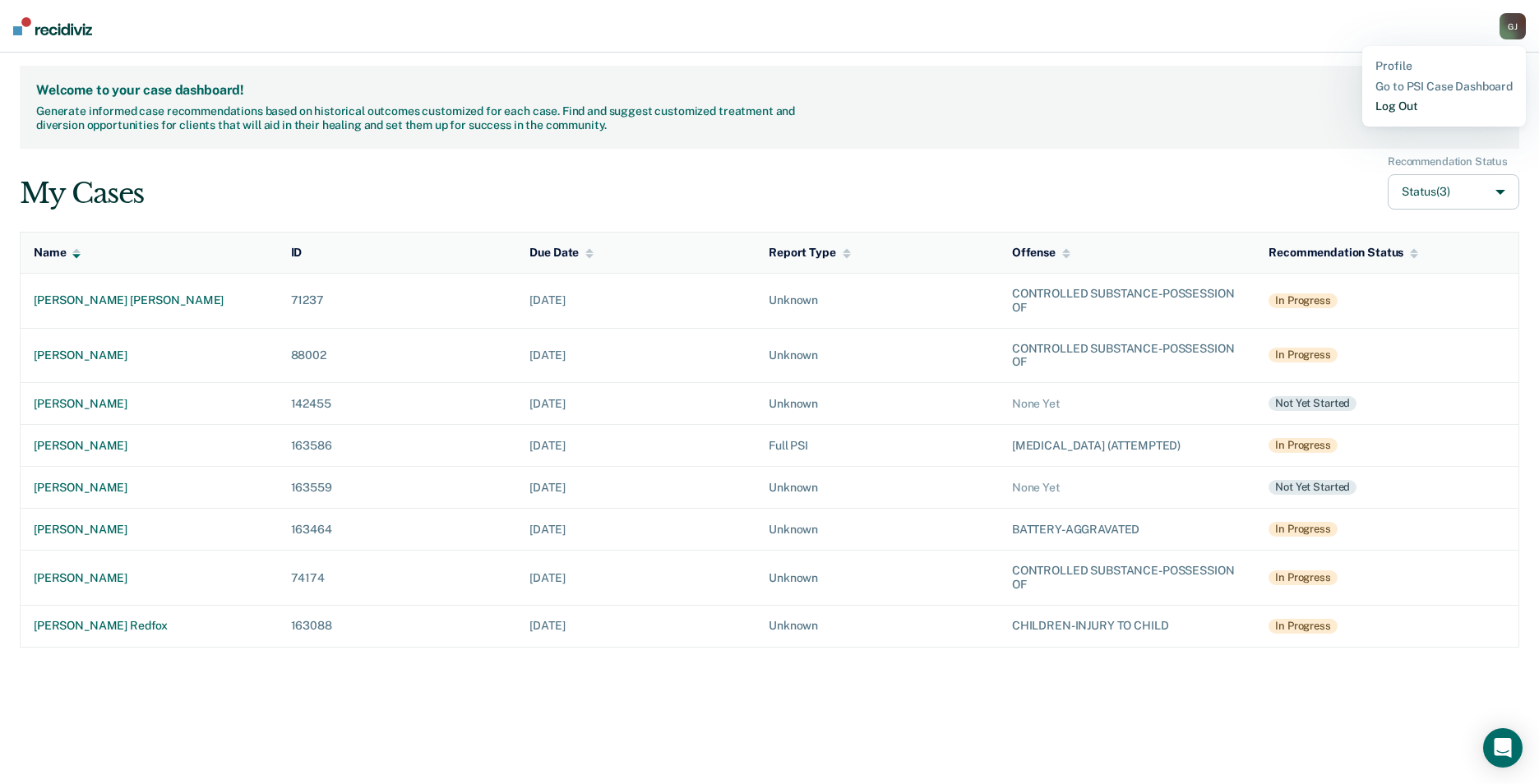
click at [1405, 103] on link "Log Out" at bounding box center [1444, 107] width 137 height 14
